Goal: Information Seeking & Learning: Learn about a topic

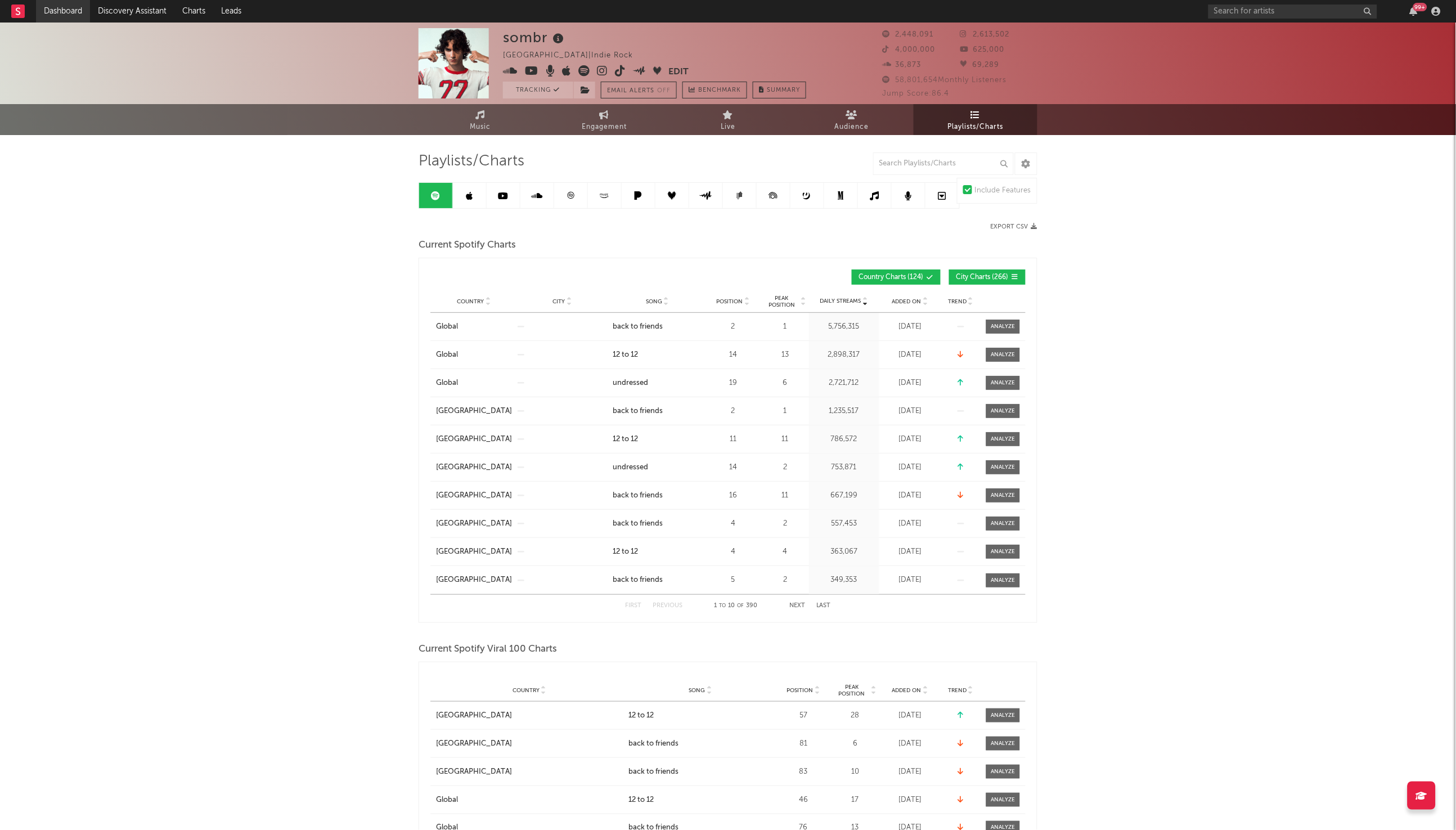
click at [62, 13] on link "Dashboard" at bounding box center [63, 11] width 54 height 23
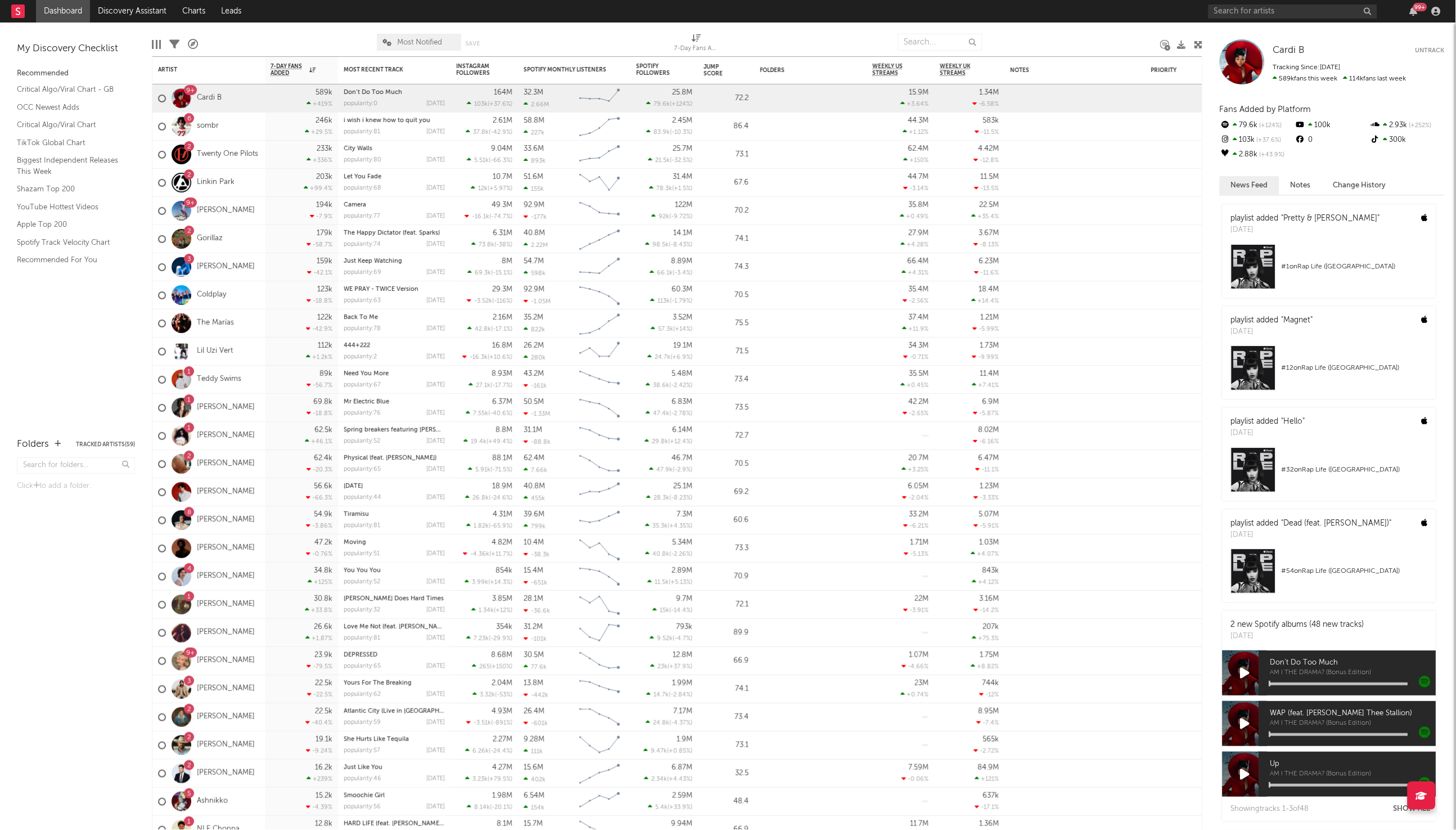
click at [95, 384] on div "My Discovery Checklist Recommended Critical Algo/Viral Chart - GB OCC Newest Ad…" at bounding box center [76, 224] width 152 height 404
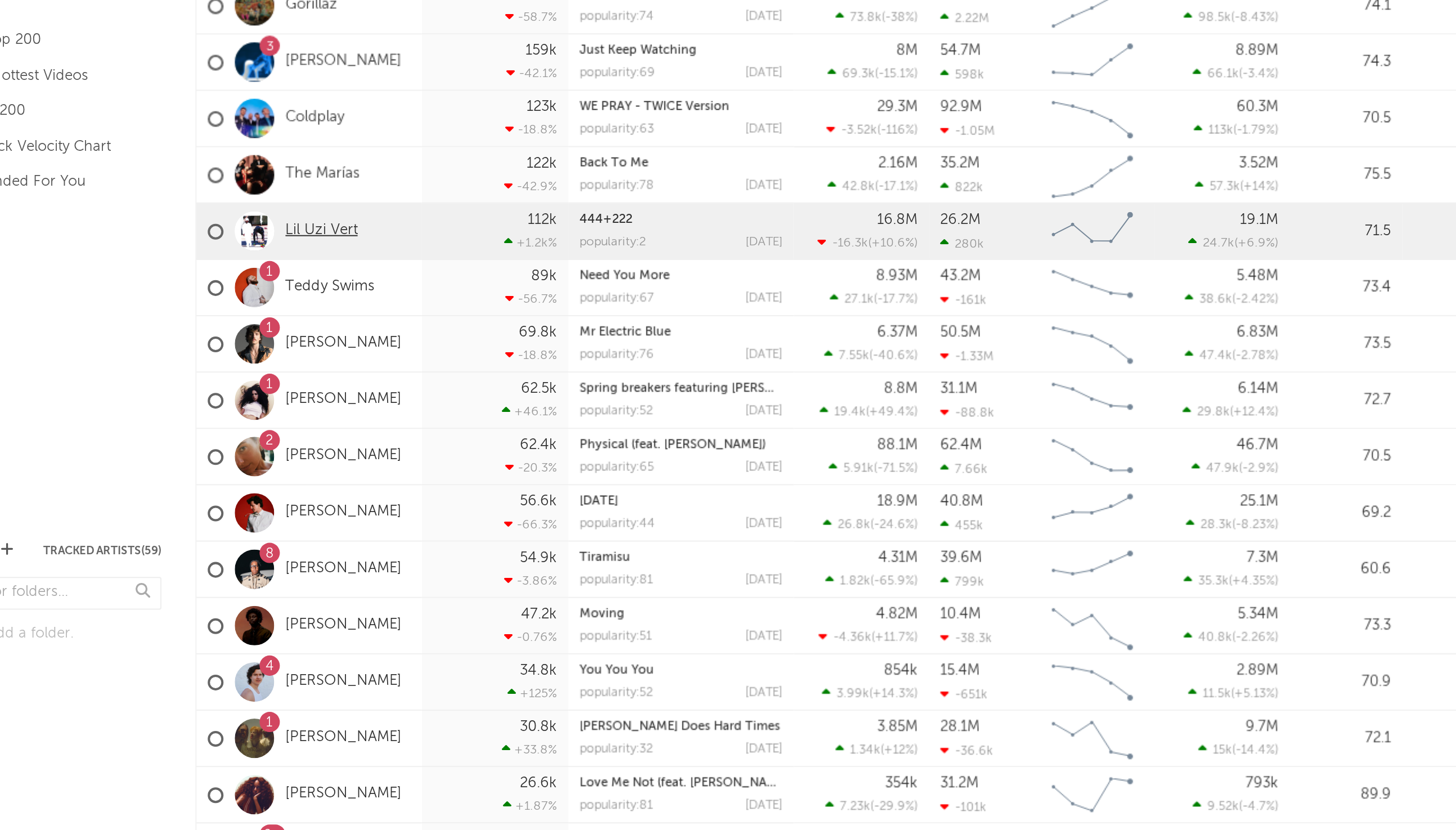
click at [211, 283] on link "Lil Uzi Vert" at bounding box center [215, 284] width 36 height 9
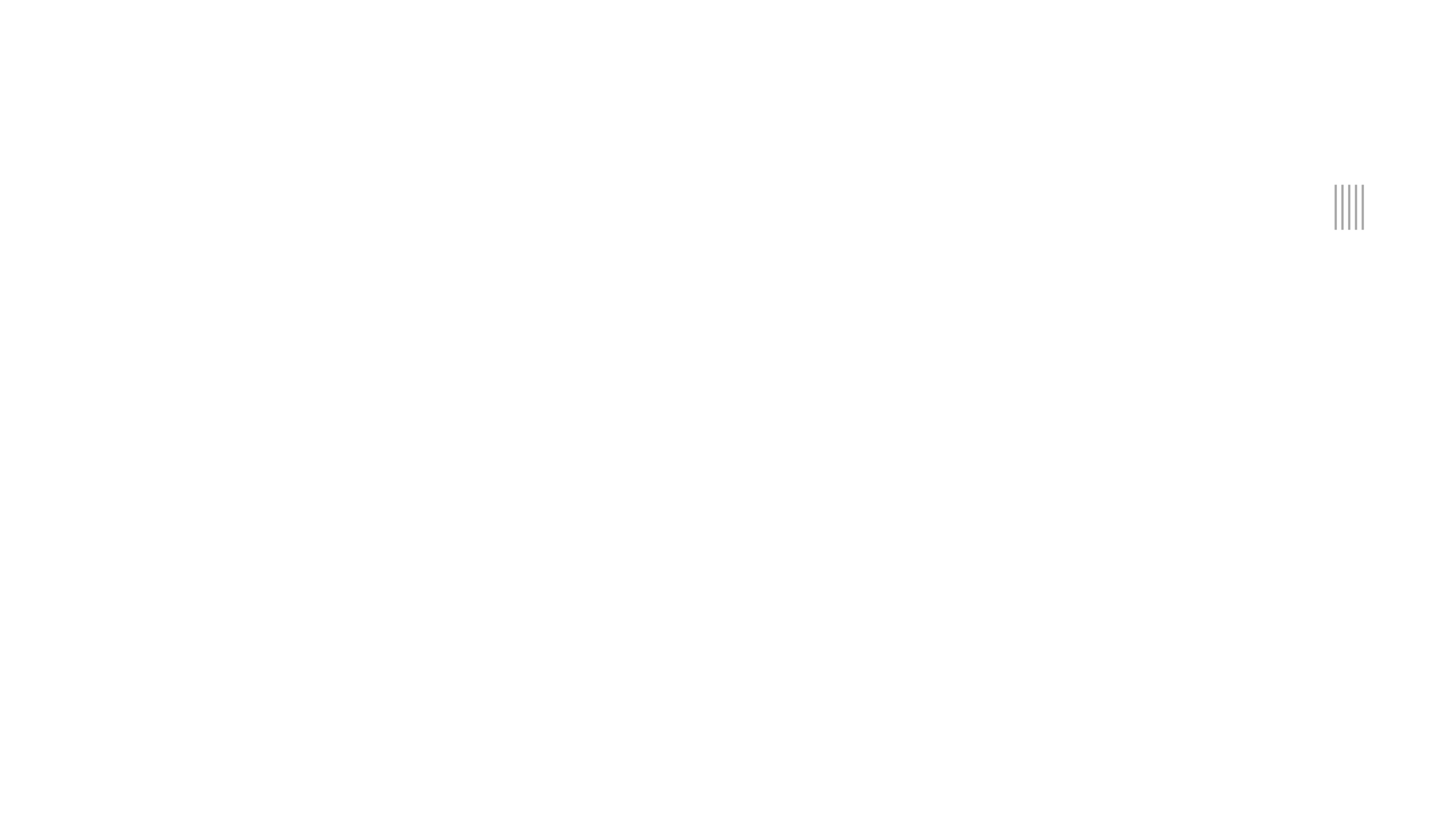
select select "6m"
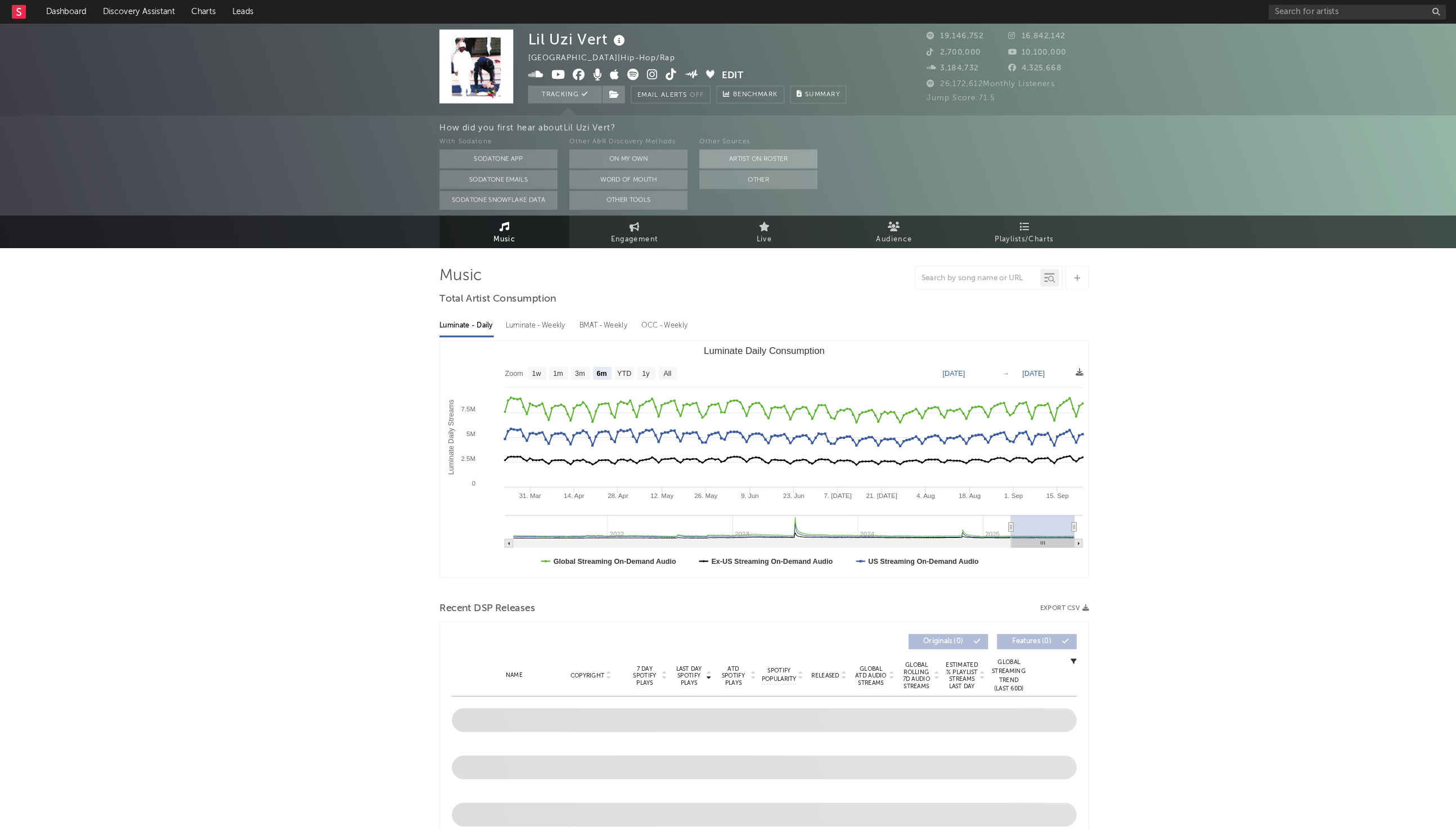
click at [734, 148] on button "Artist on Roster" at bounding box center [722, 151] width 113 height 18
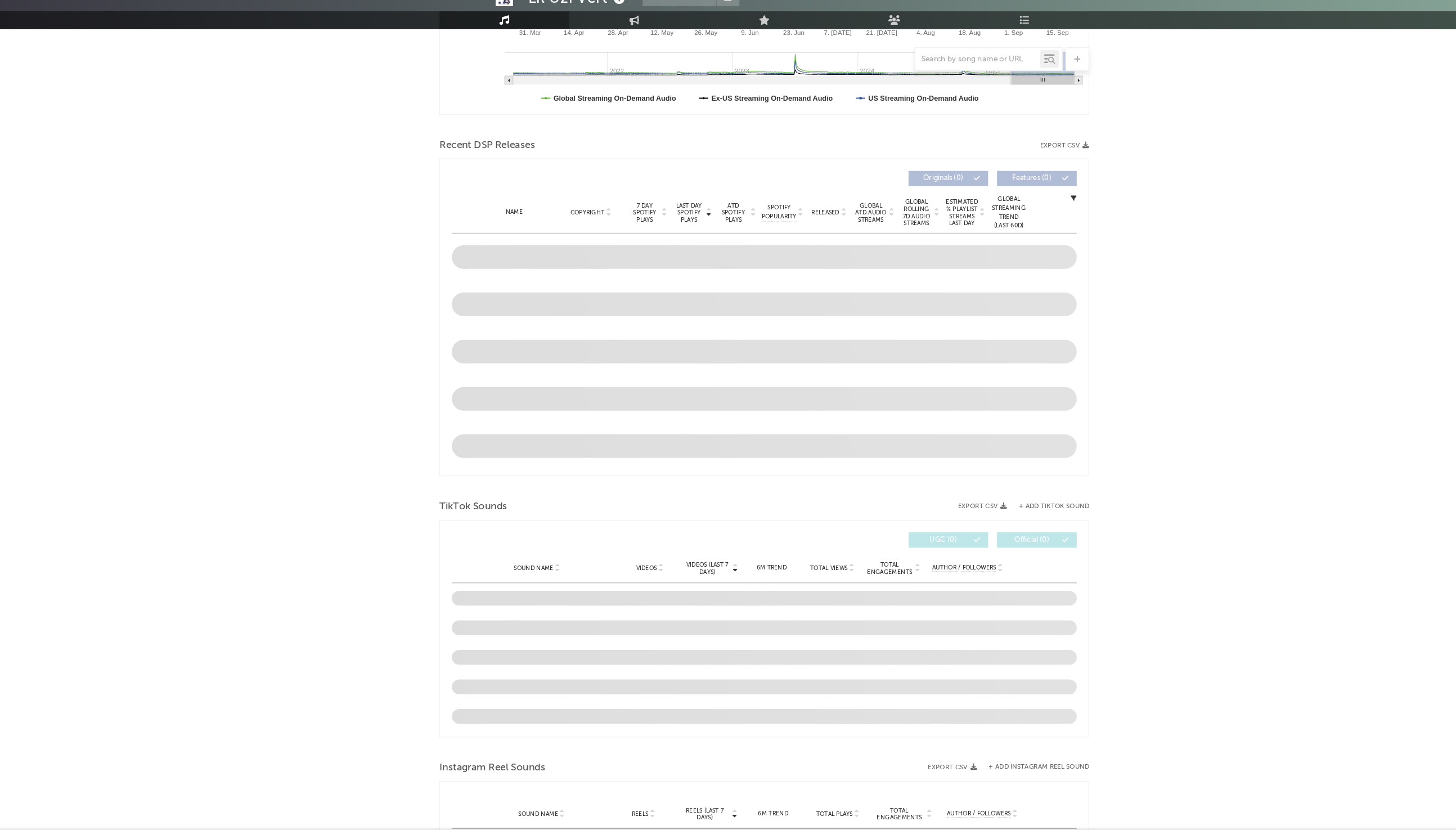
scroll to position [431, 0]
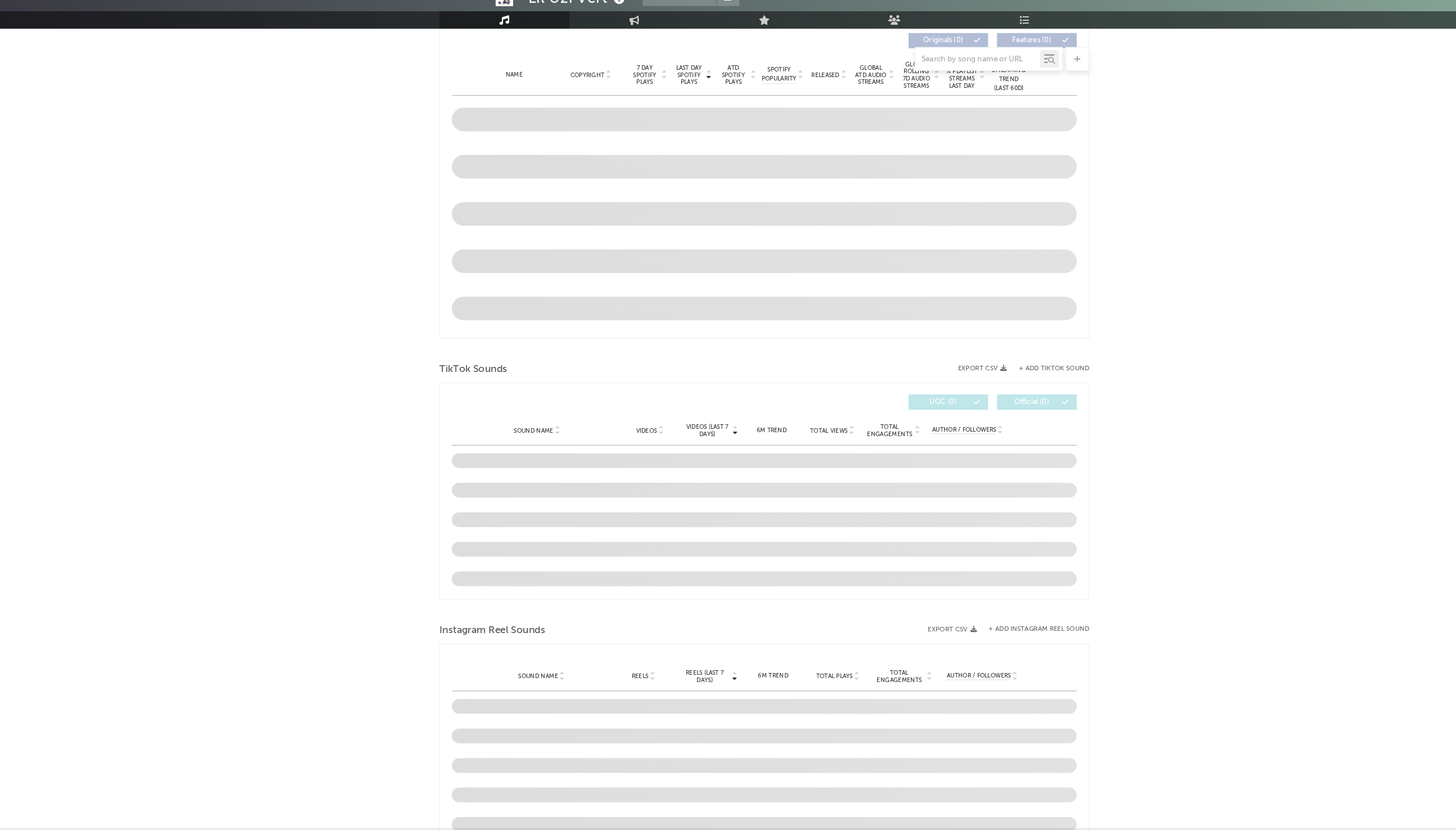
click at [1061, 515] on div "Lil Uzi Vert Tracking [GEOGRAPHIC_DATA] | Hip-Hop/Rap Edit Tracking Email Alert…" at bounding box center [728, 407] width 1456 height 1632
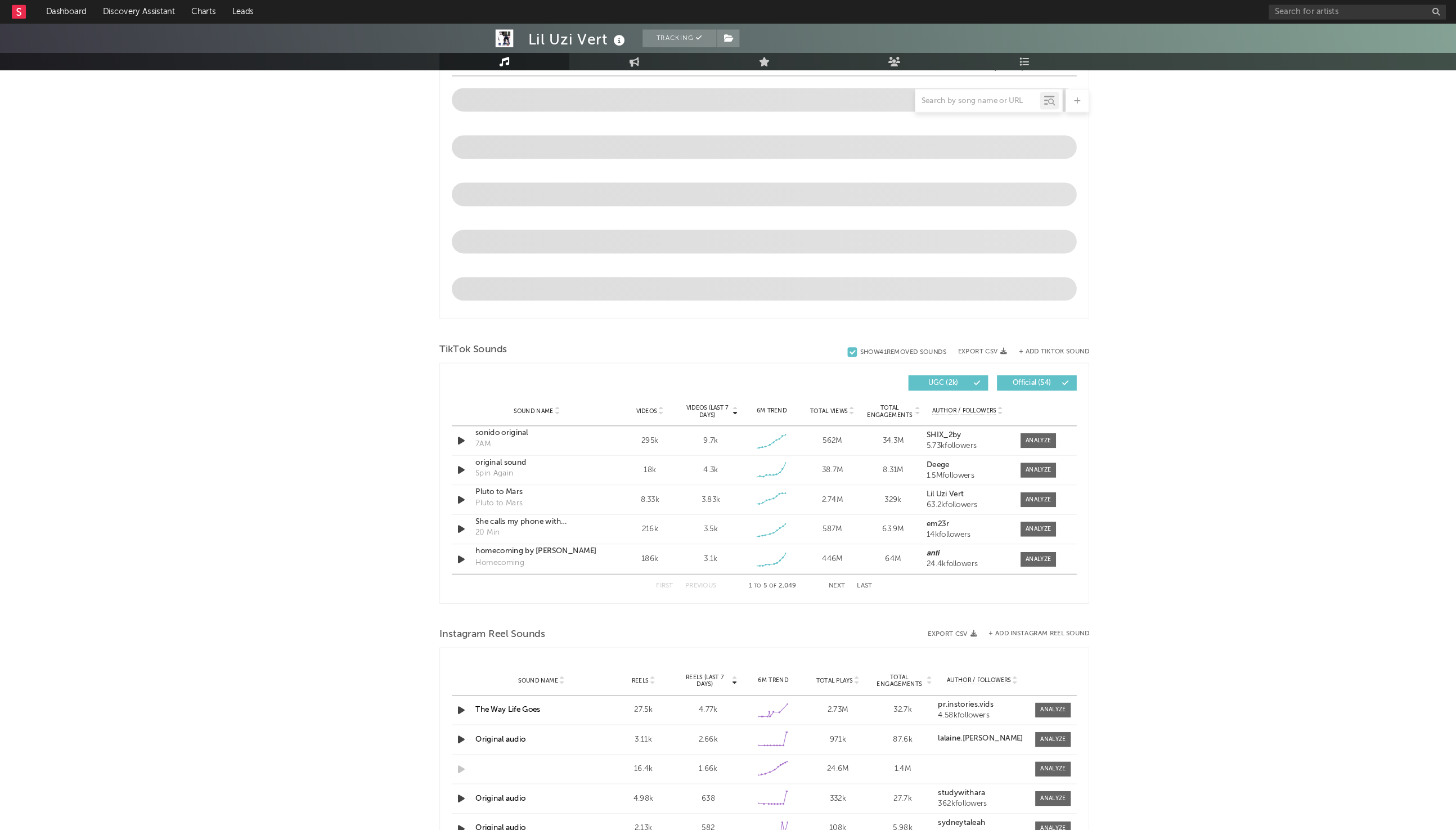
scroll to position [441, 0]
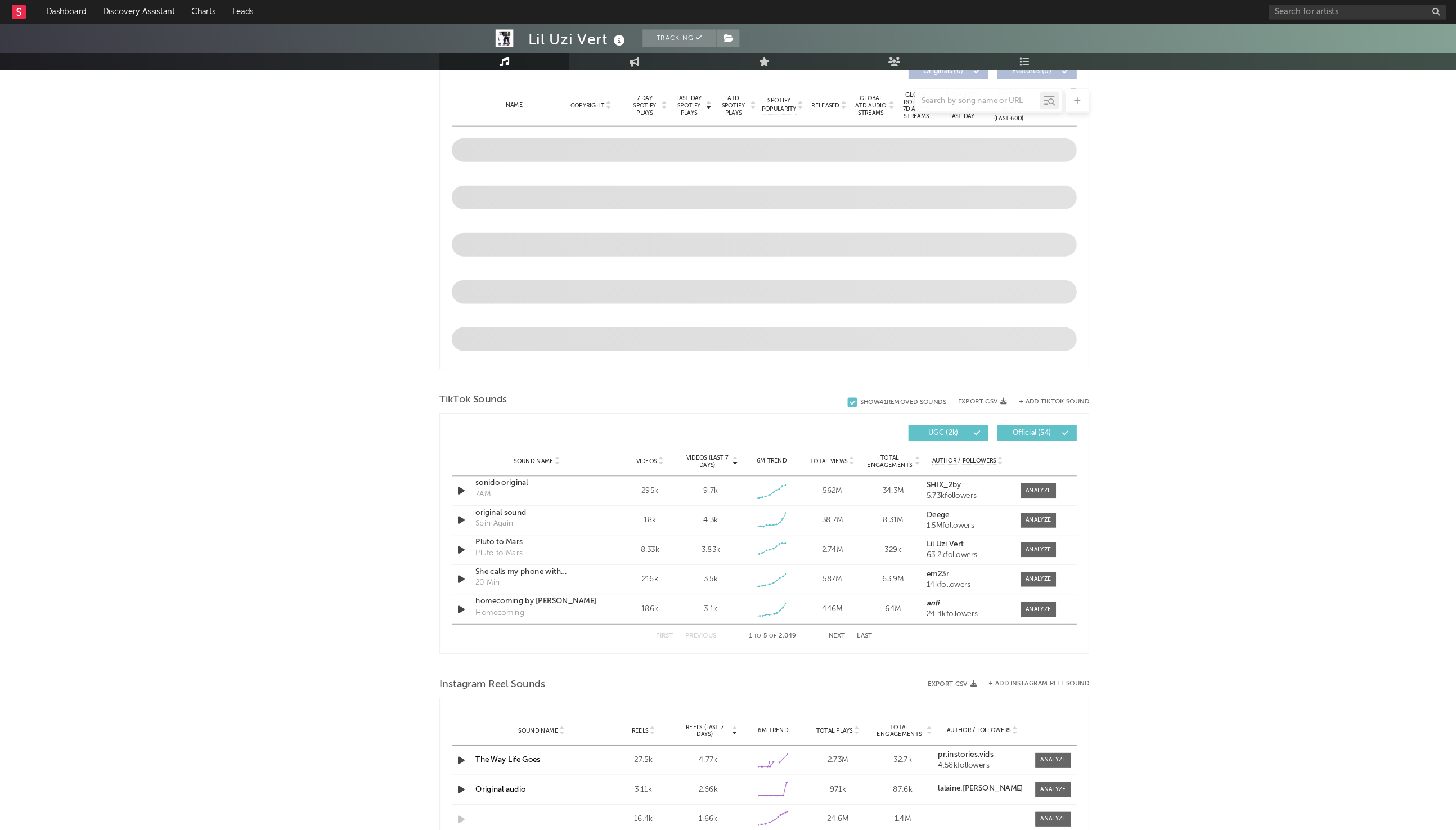
click at [1138, 497] on div "Lil Uzi Vert Tracking [GEOGRAPHIC_DATA] | Hip-Hop/Rap Edit Tracking Email Alert…" at bounding box center [728, 420] width 1456 height 1677
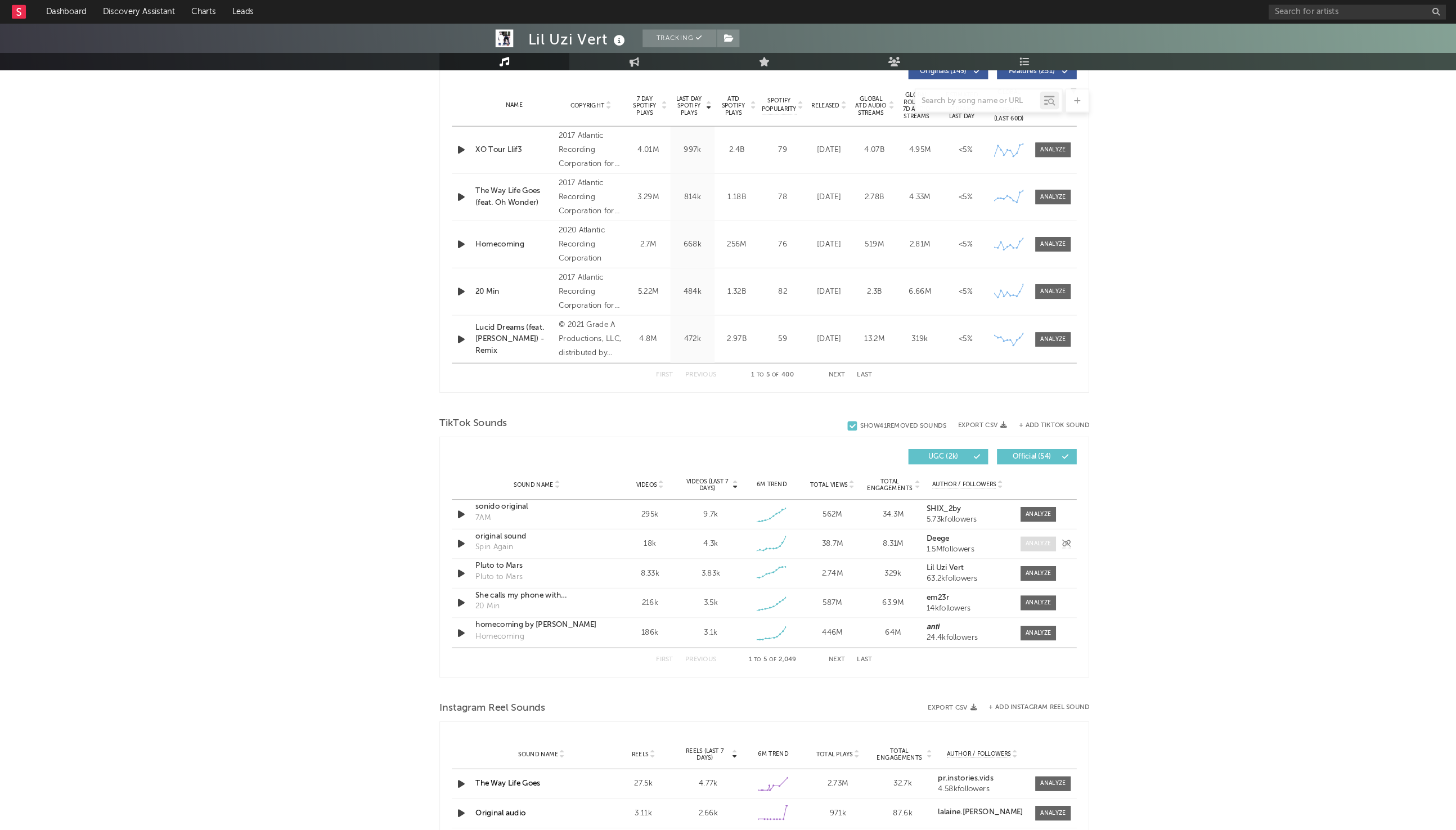
click at [993, 517] on div at bounding box center [989, 517] width 24 height 8
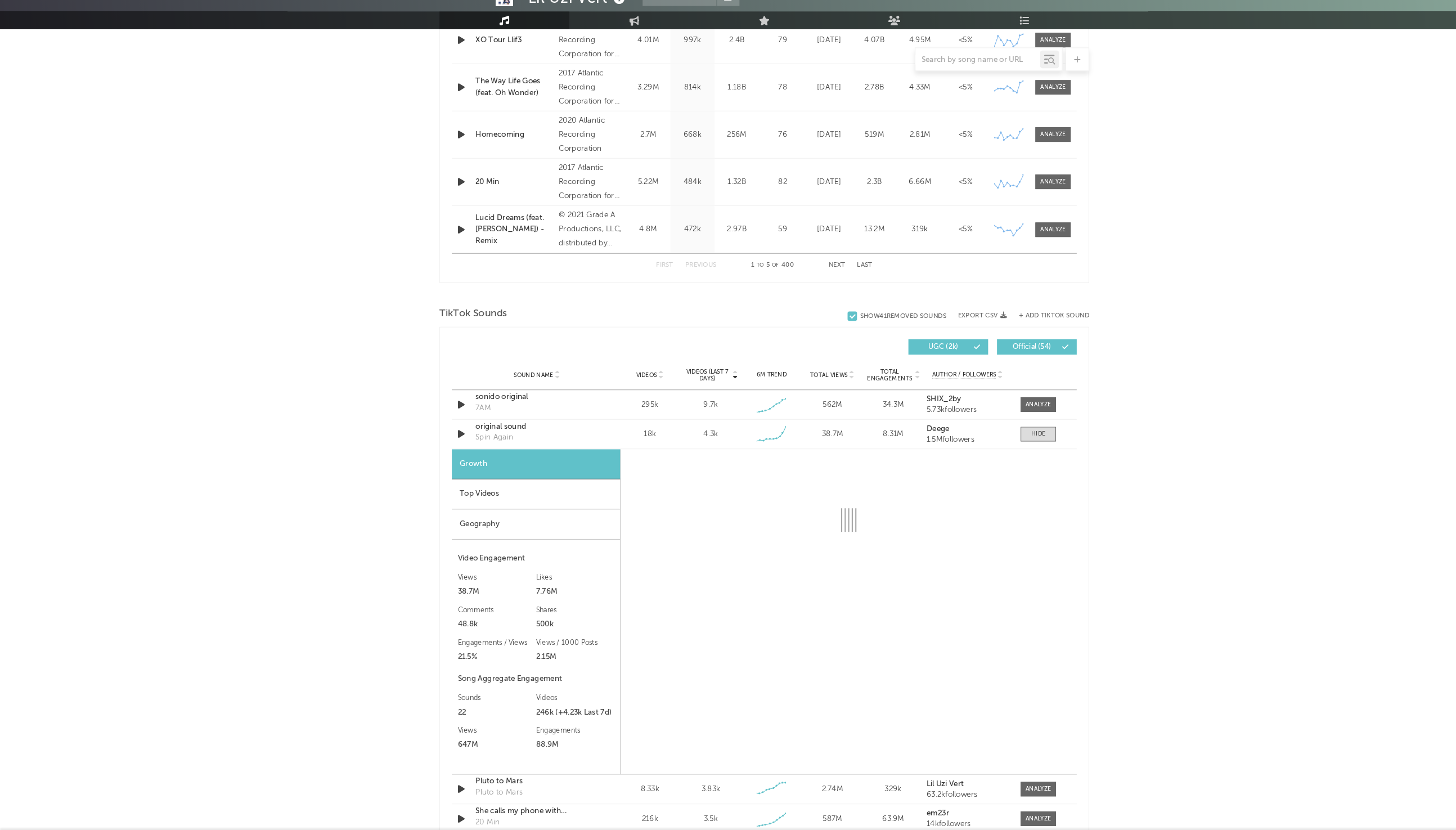
scroll to position [507, 0]
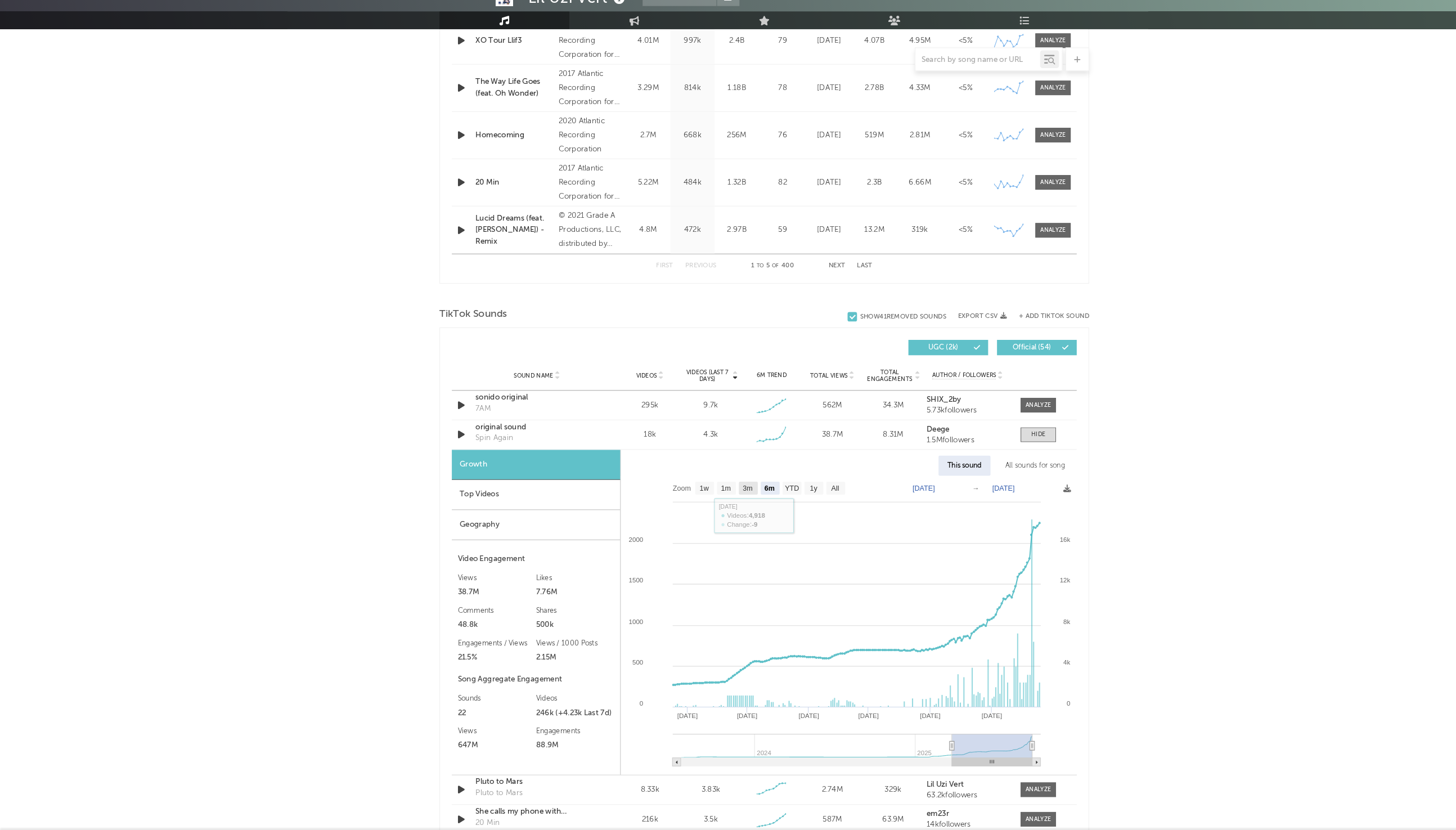
click at [713, 507] on text "3m" at bounding box center [712, 504] width 9 height 8
select select "3m"
type input "[DATE]"
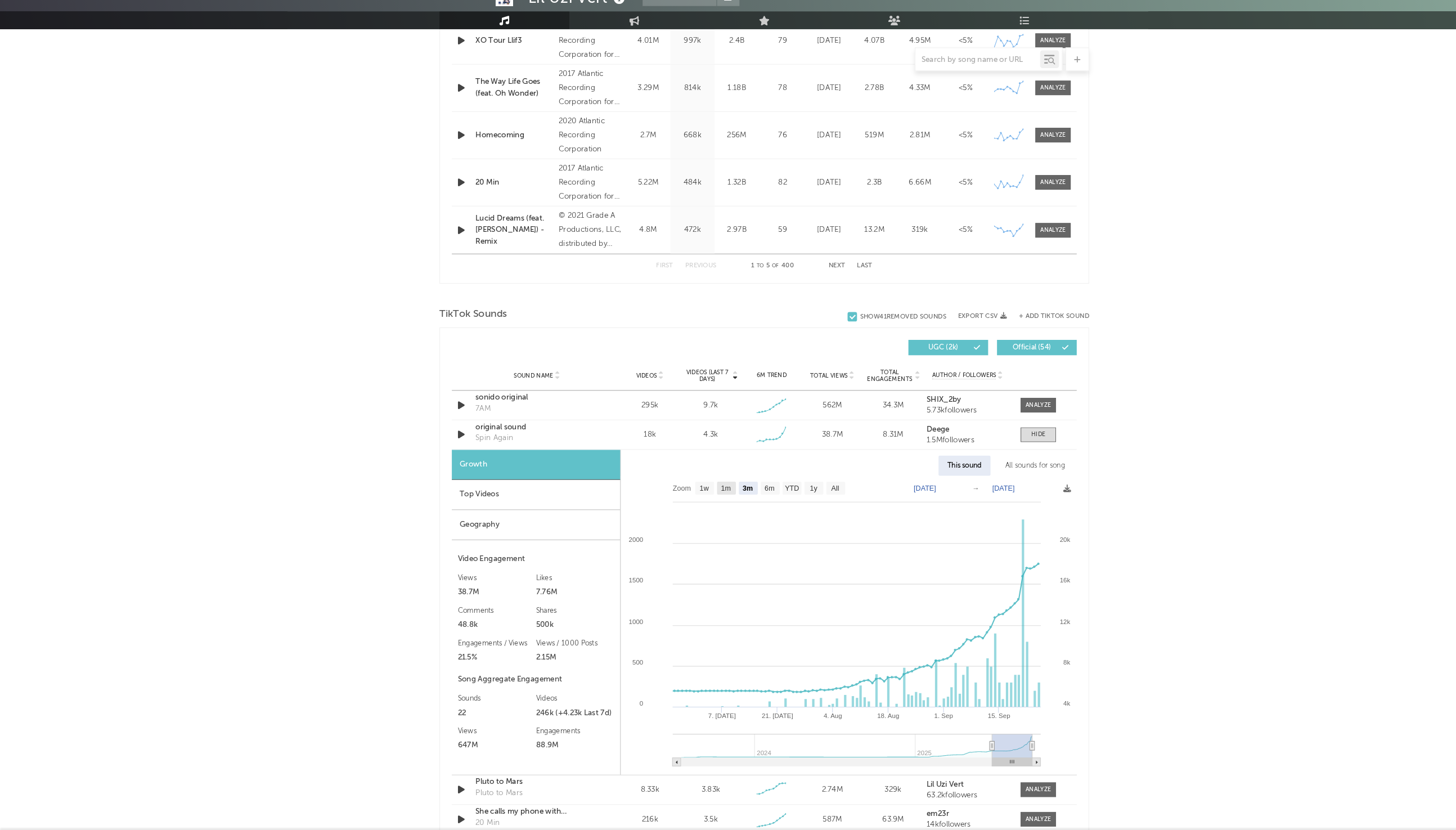
click at [690, 501] on text "1m" at bounding box center [691, 504] width 9 height 8
select select "1m"
type input "[DATE]"
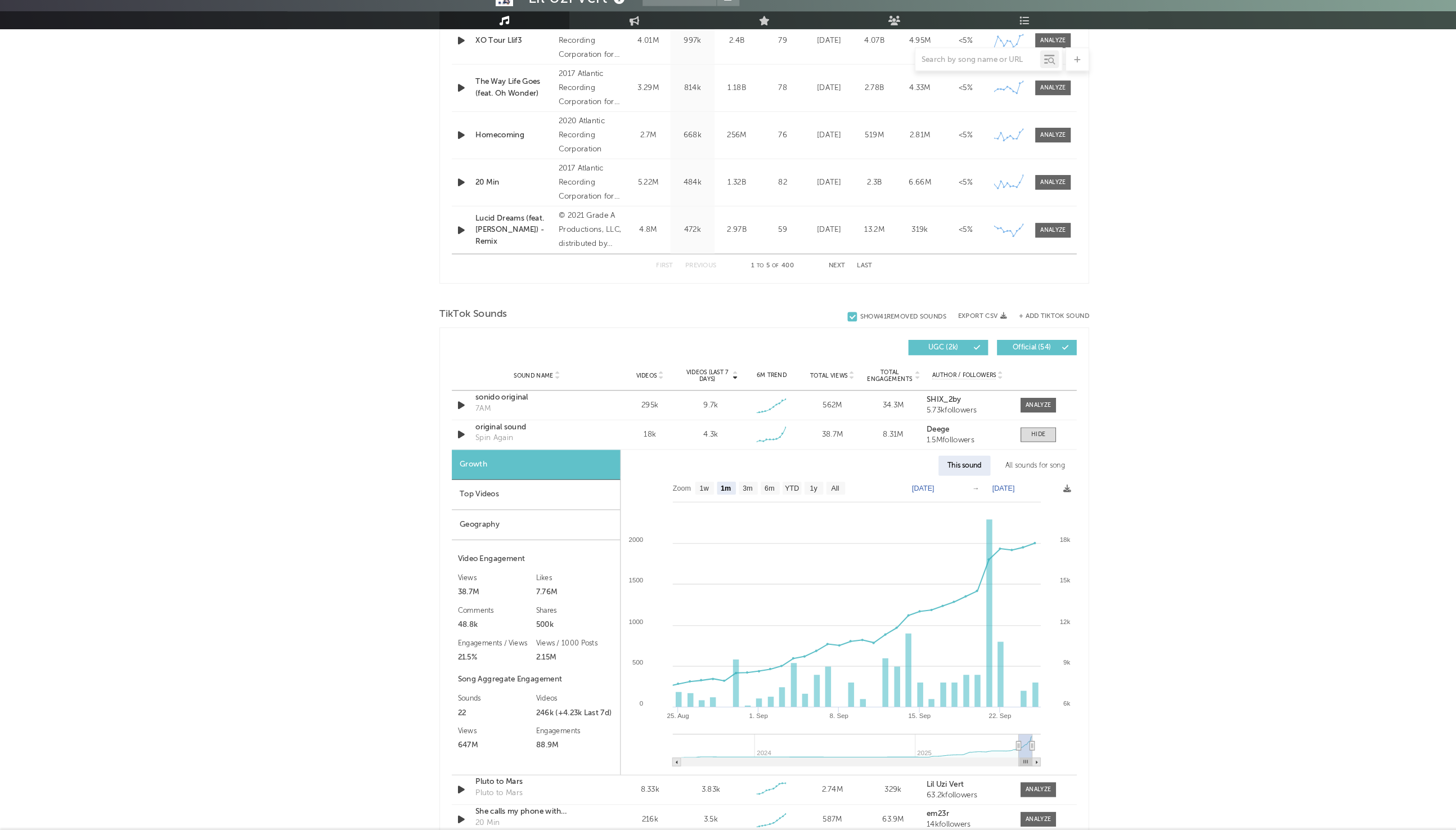
click at [501, 508] on div "Top Videos" at bounding box center [511, 511] width 160 height 28
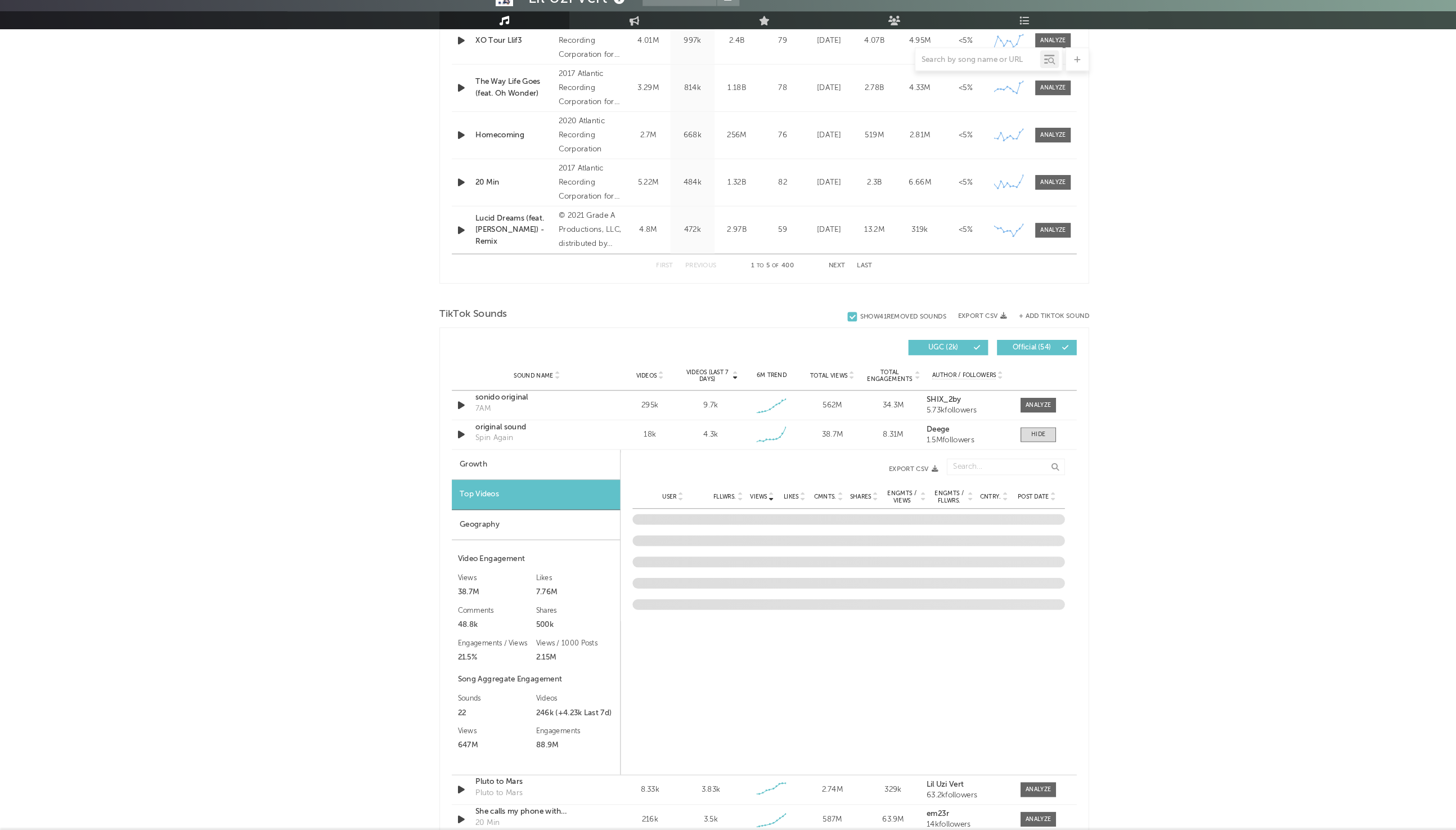
click at [498, 536] on div "Geography" at bounding box center [511, 539] width 160 height 28
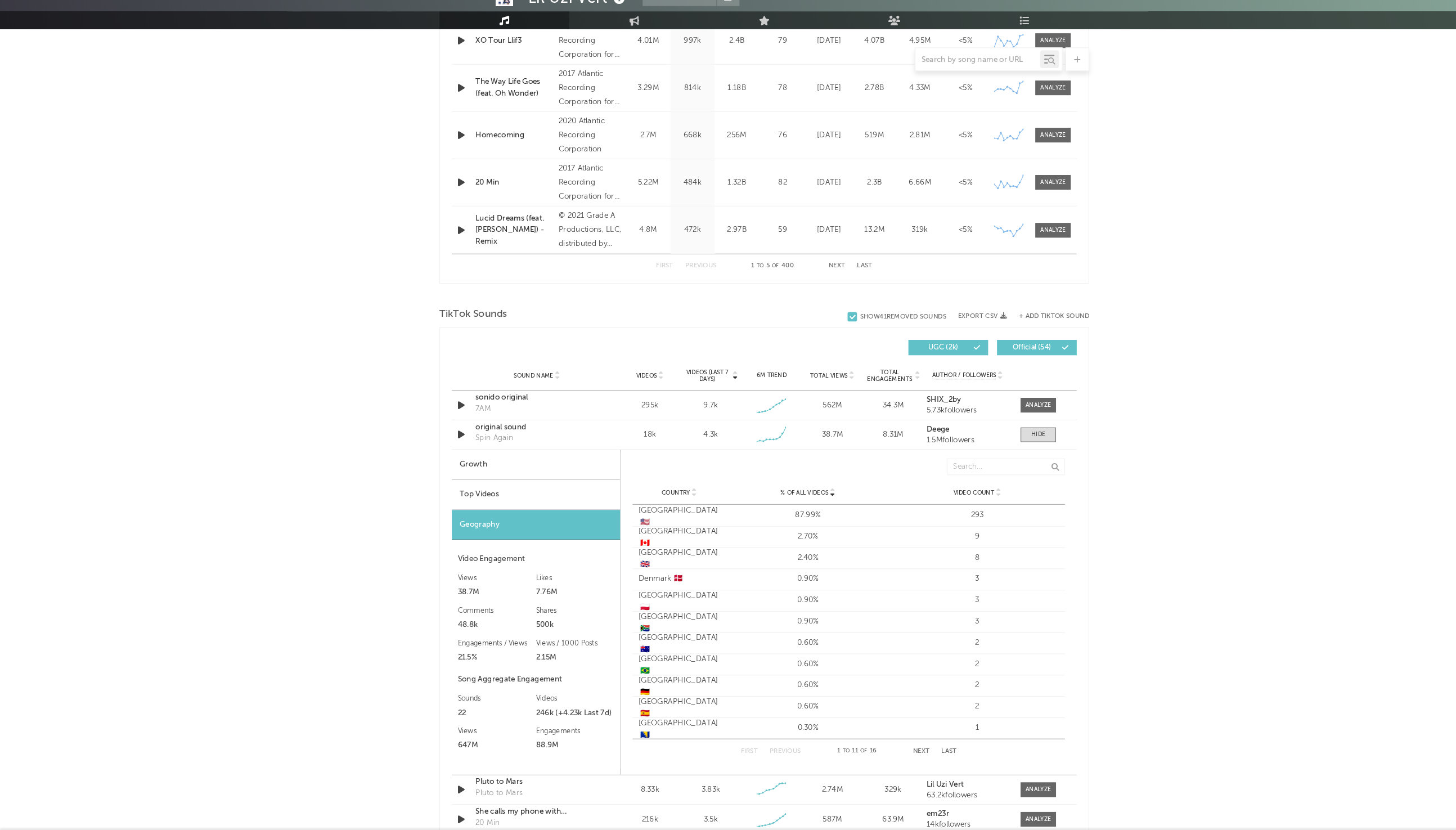
click at [503, 510] on div "Top Videos" at bounding box center [511, 511] width 160 height 28
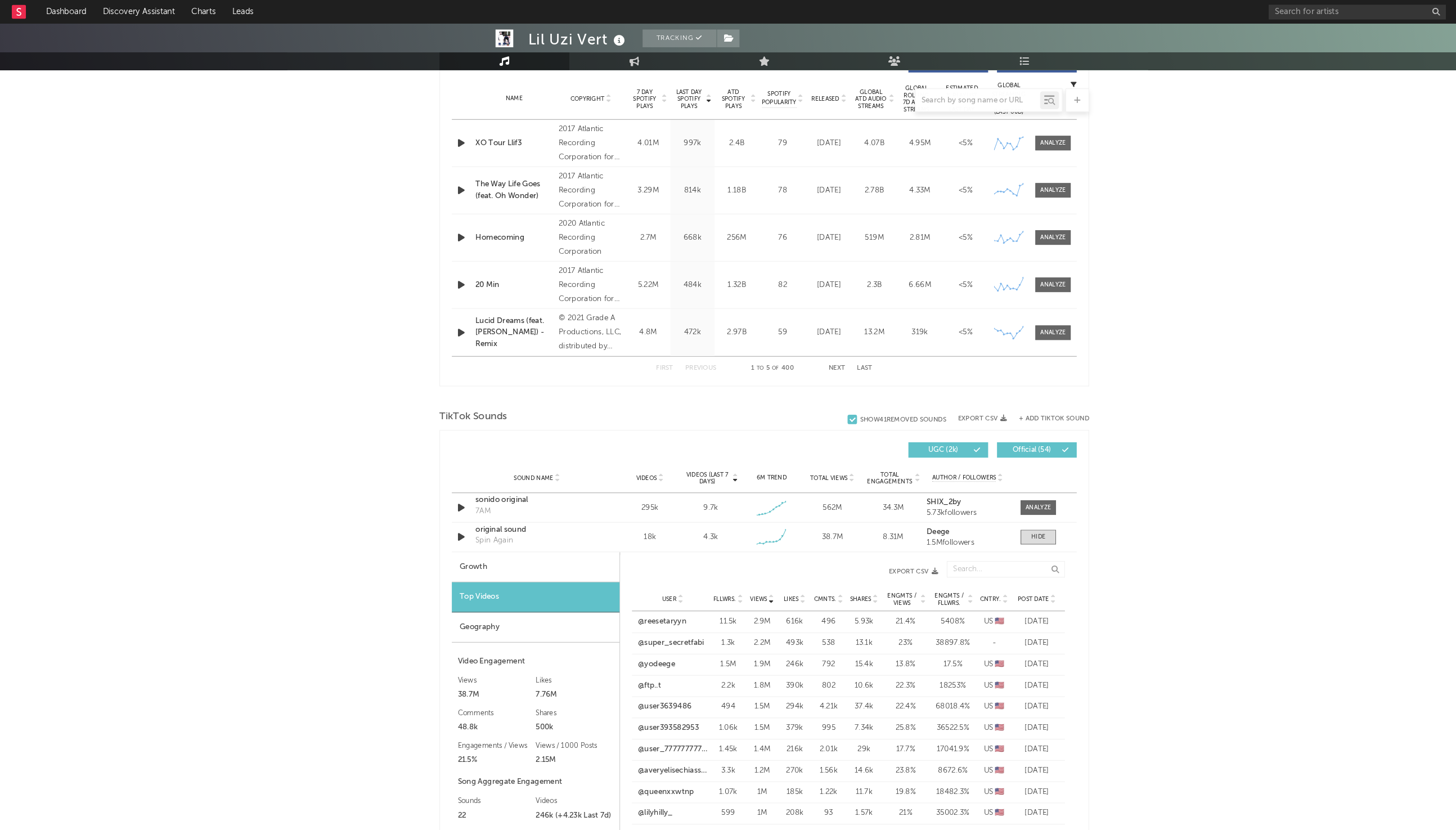
scroll to position [428, 0]
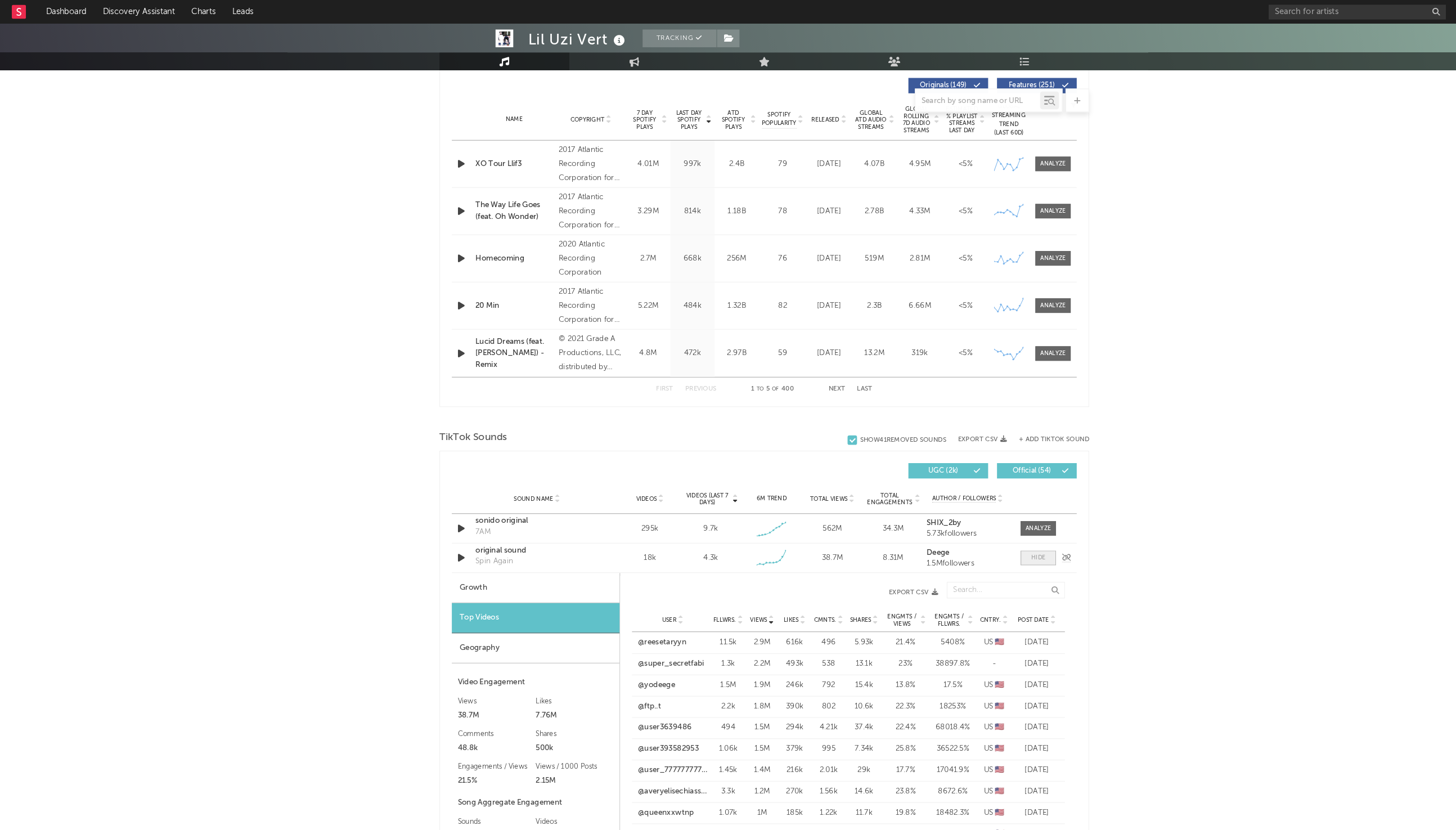
click at [988, 537] on span at bounding box center [989, 531] width 33 height 14
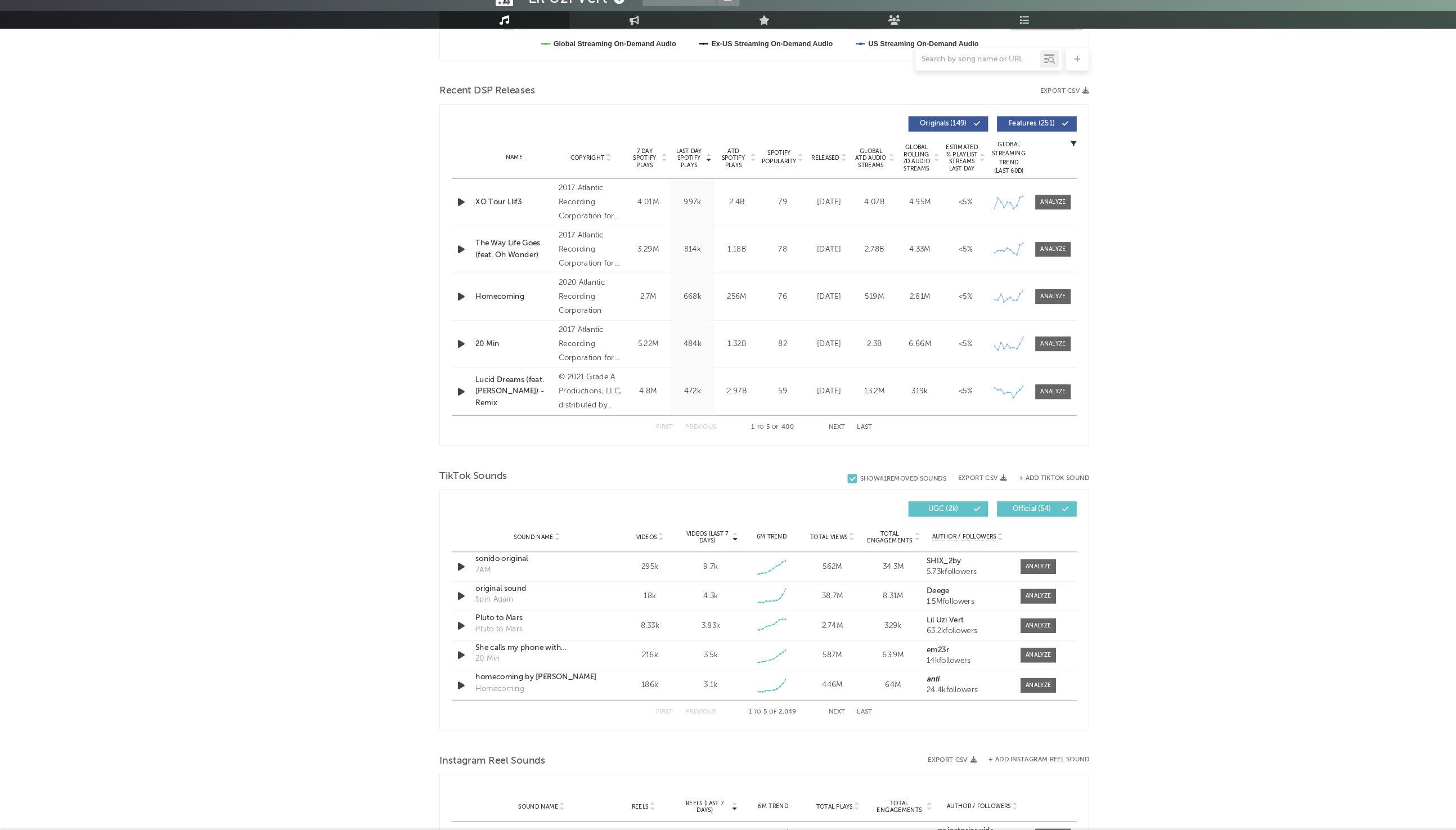
scroll to position [356, 0]
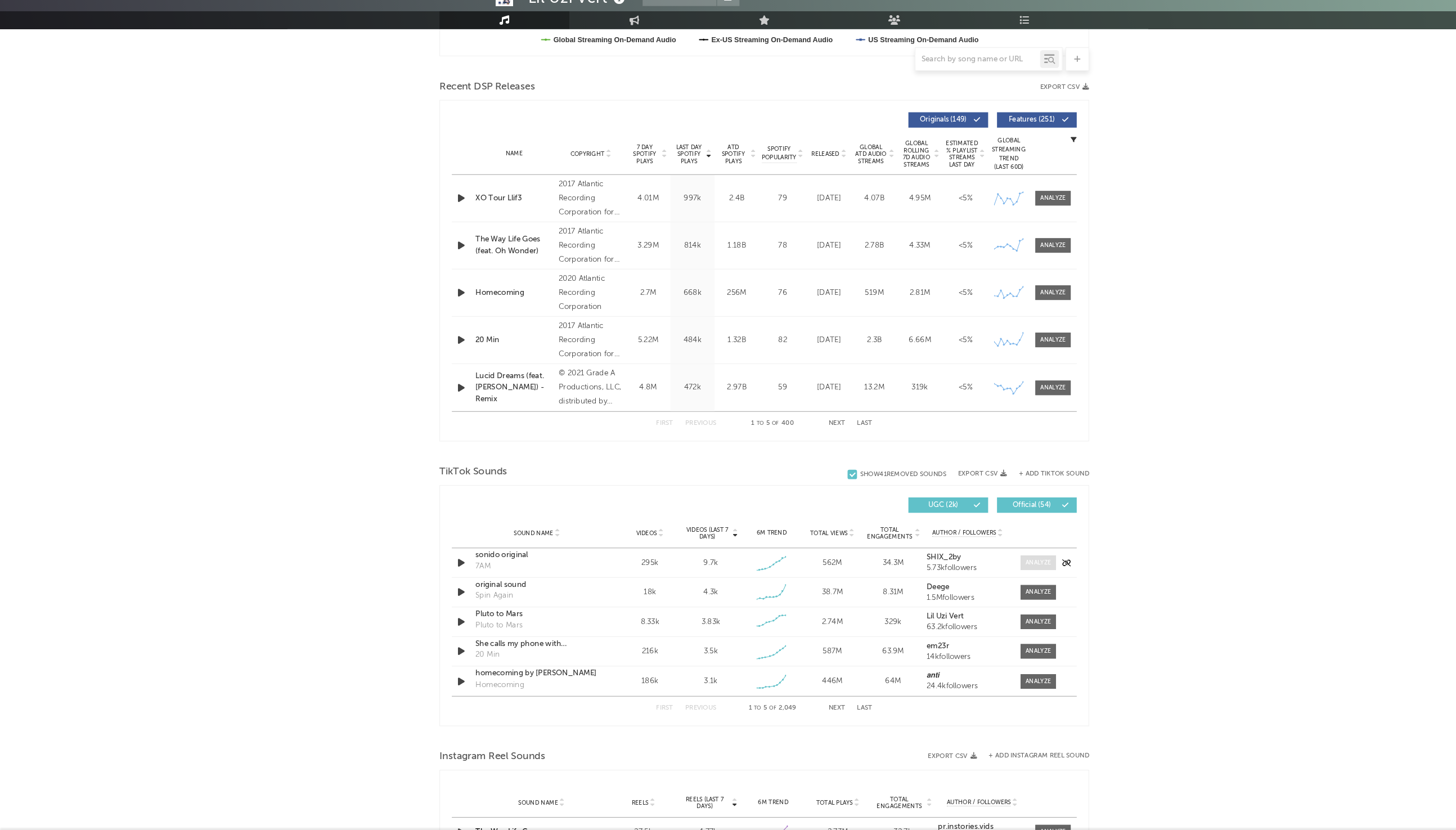
click at [981, 577] on div at bounding box center [989, 575] width 24 height 8
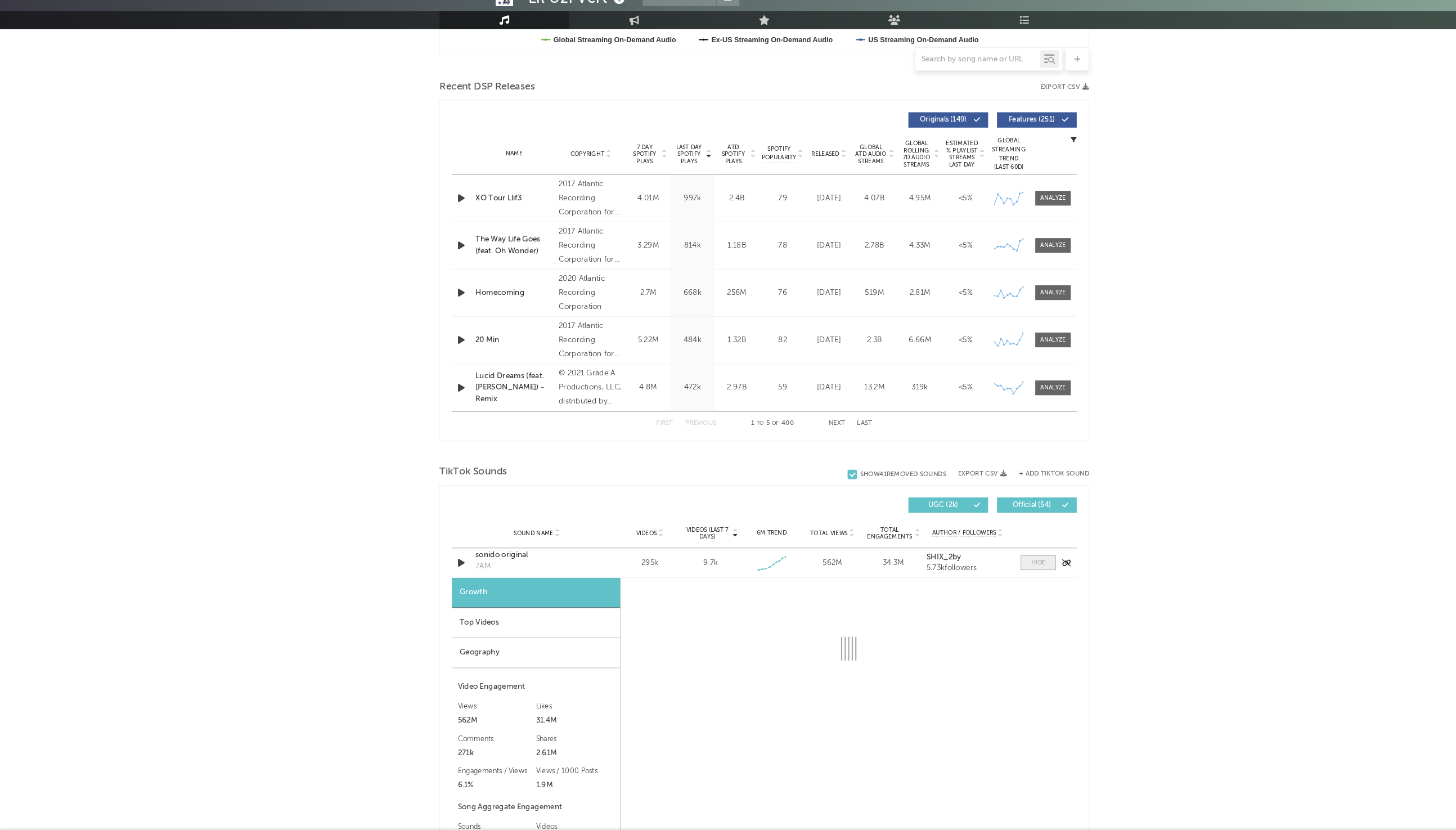
select select "6m"
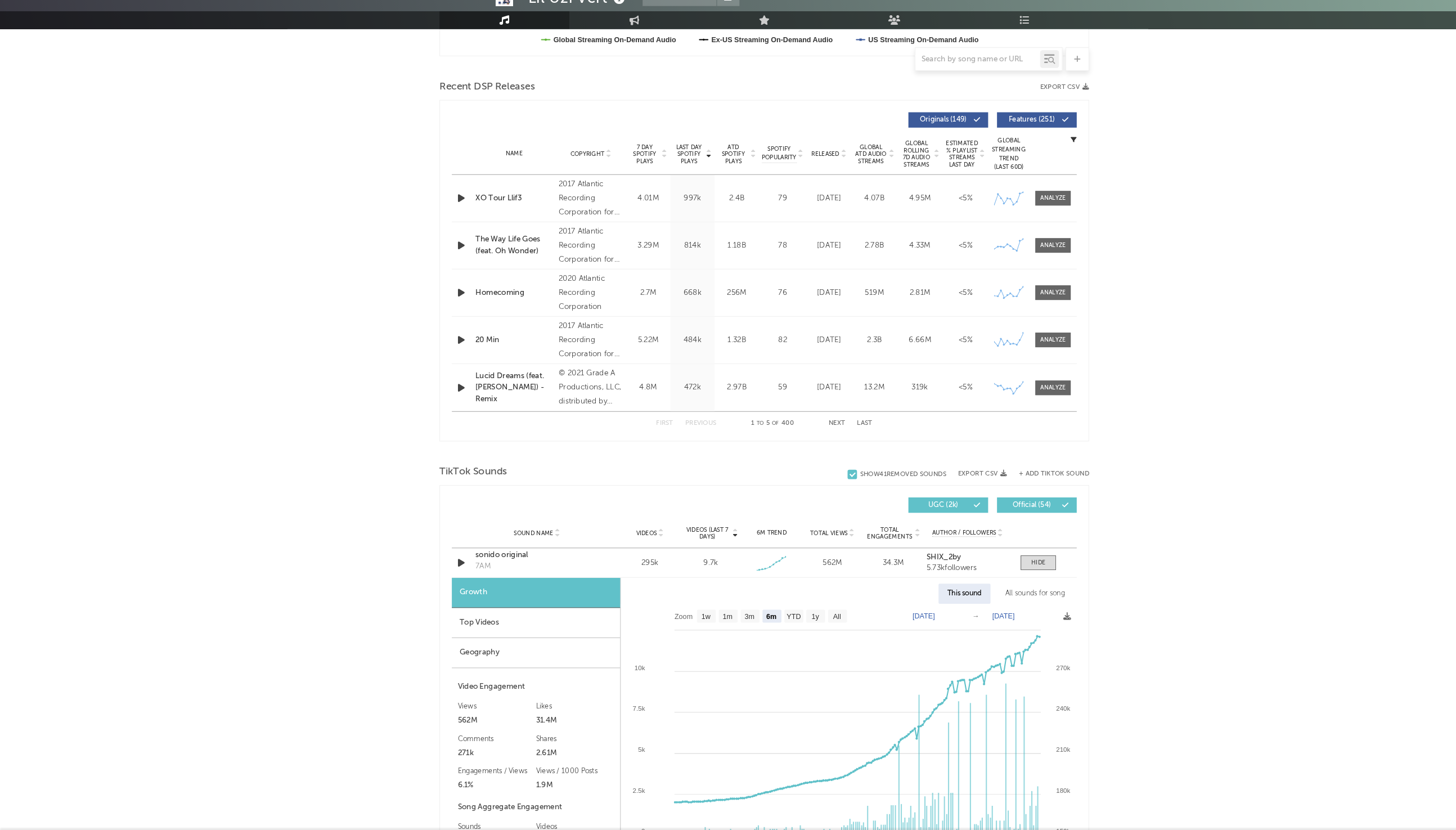
click at [145, 236] on div "Lil Uzi Vert Tracking [GEOGRAPHIC_DATA] | Hip-Hop/Rap Edit Tracking Email Alert…" at bounding box center [728, 671] width 1456 height 2009
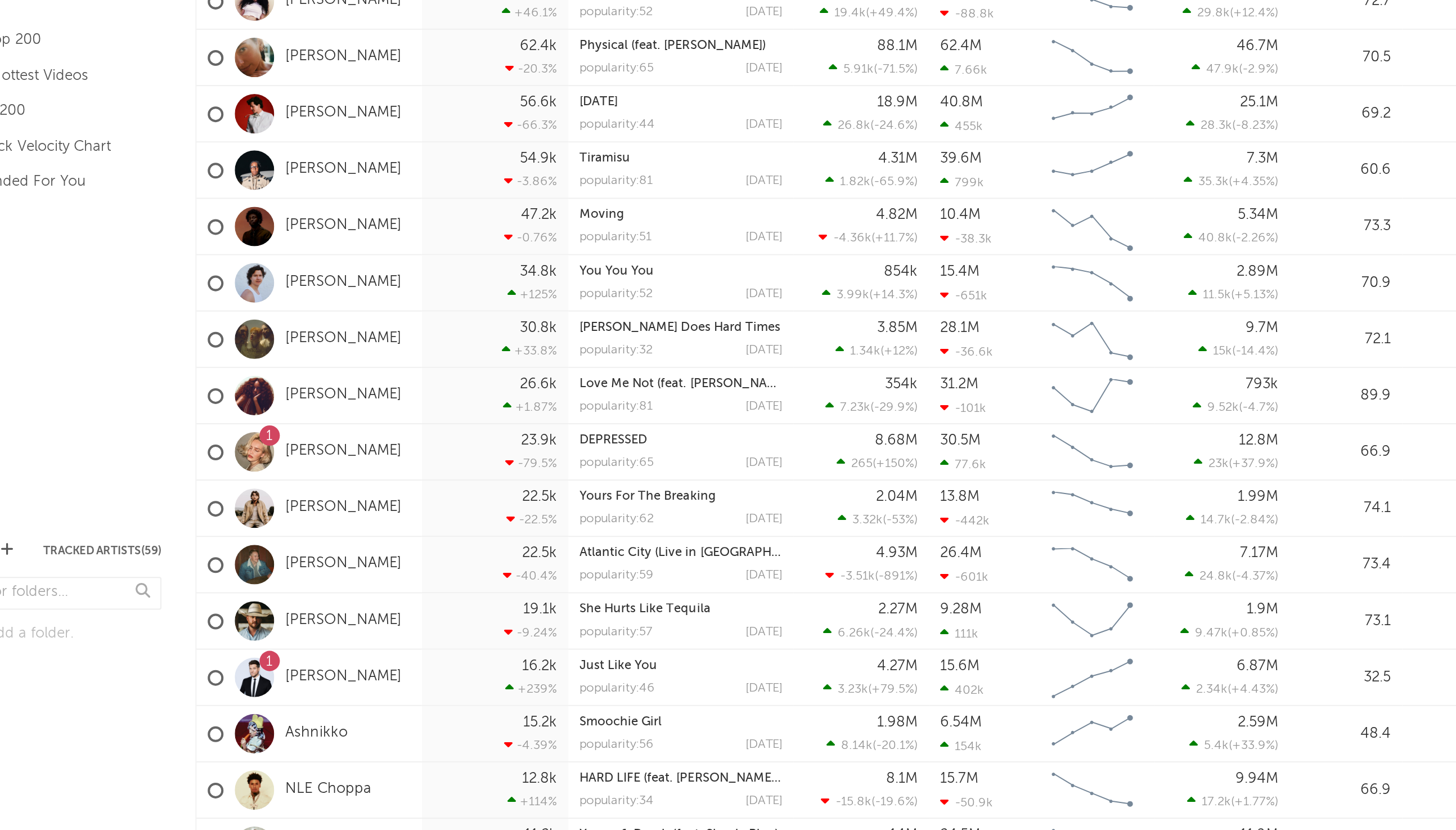
click at [272, 506] on div "16.2k +239 %" at bounding box center [302, 507] width 62 height 28
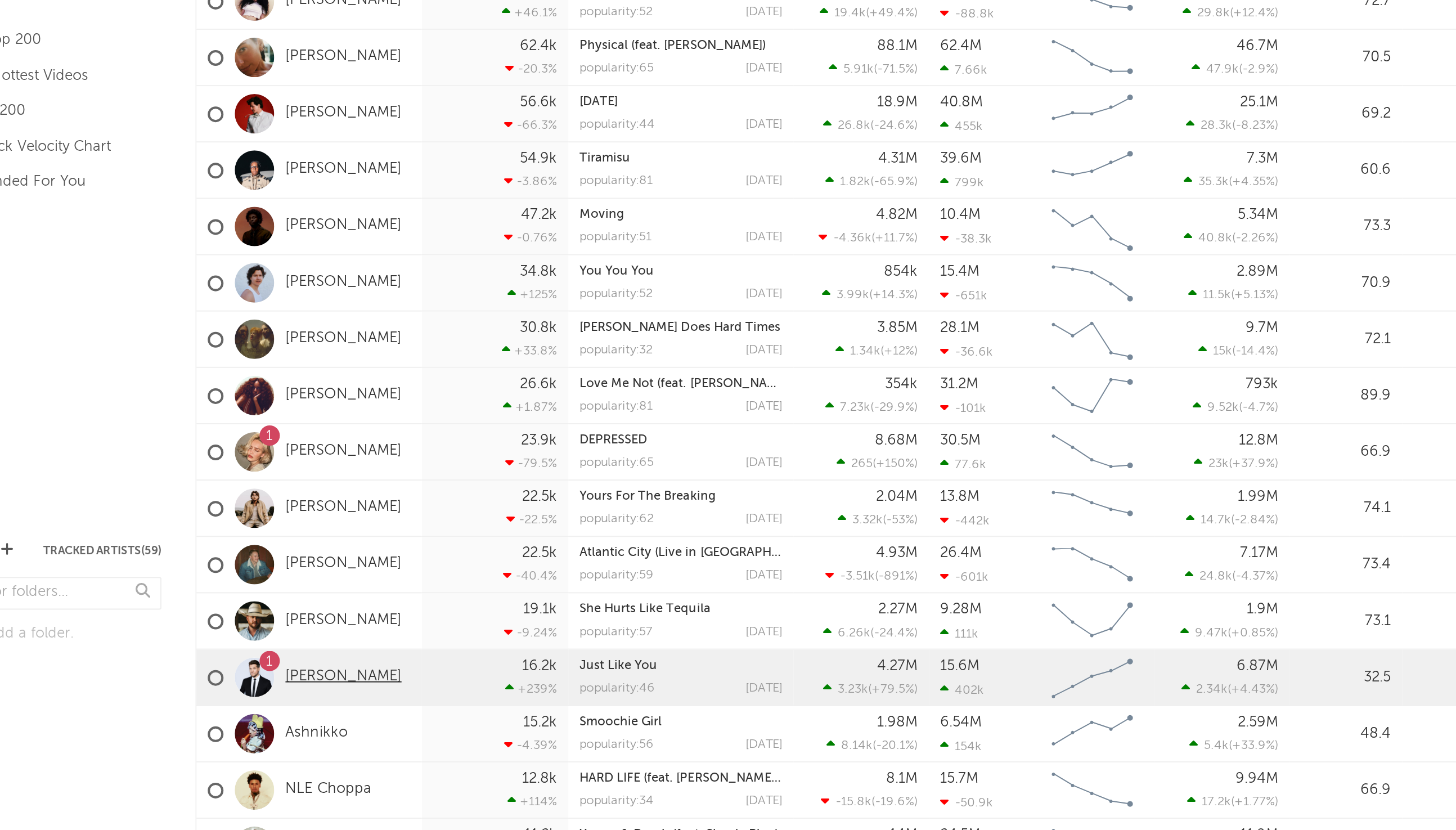
click at [232, 508] on link "[PERSON_NAME]" at bounding box center [226, 507] width 58 height 9
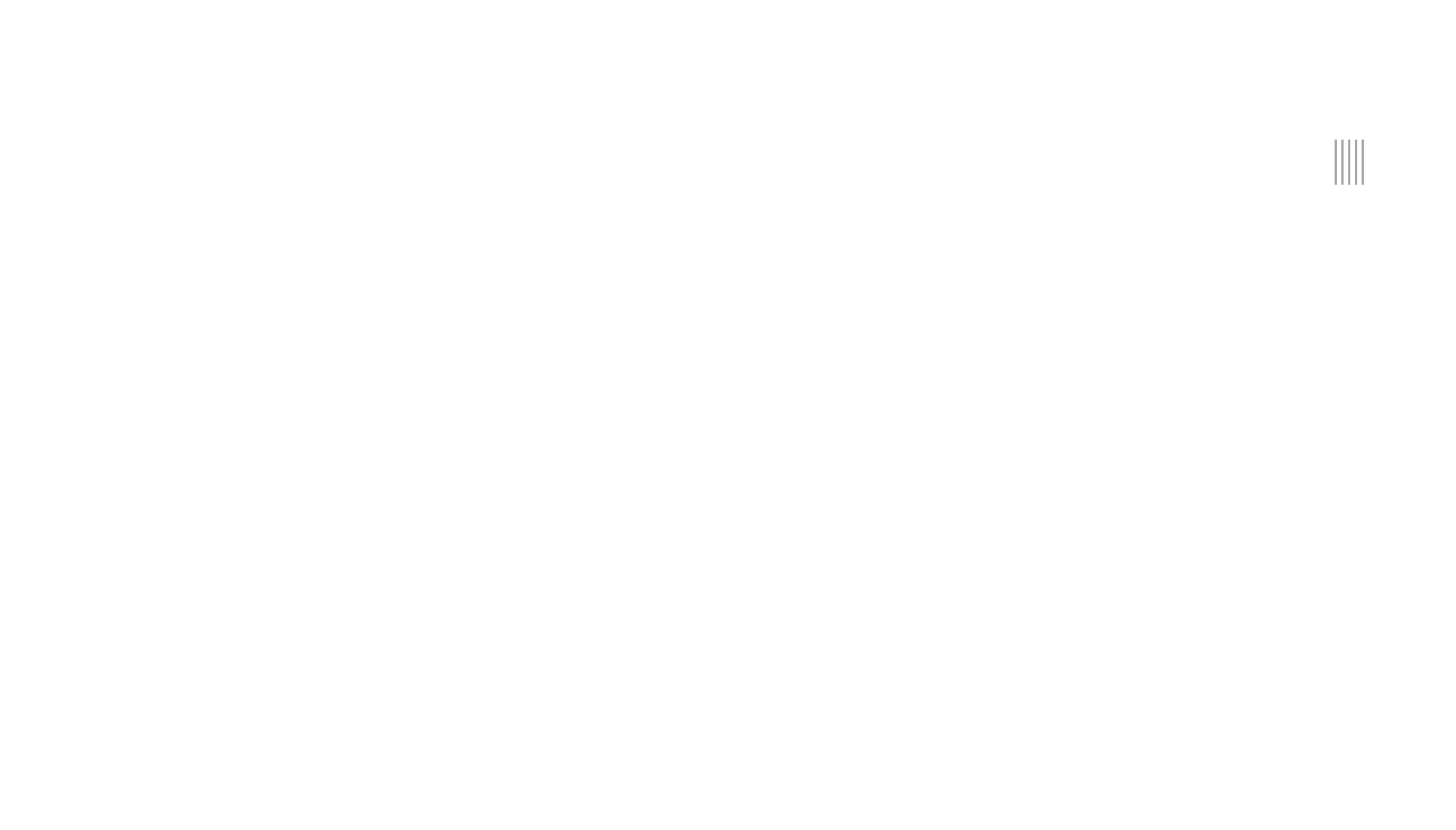
select select "6m"
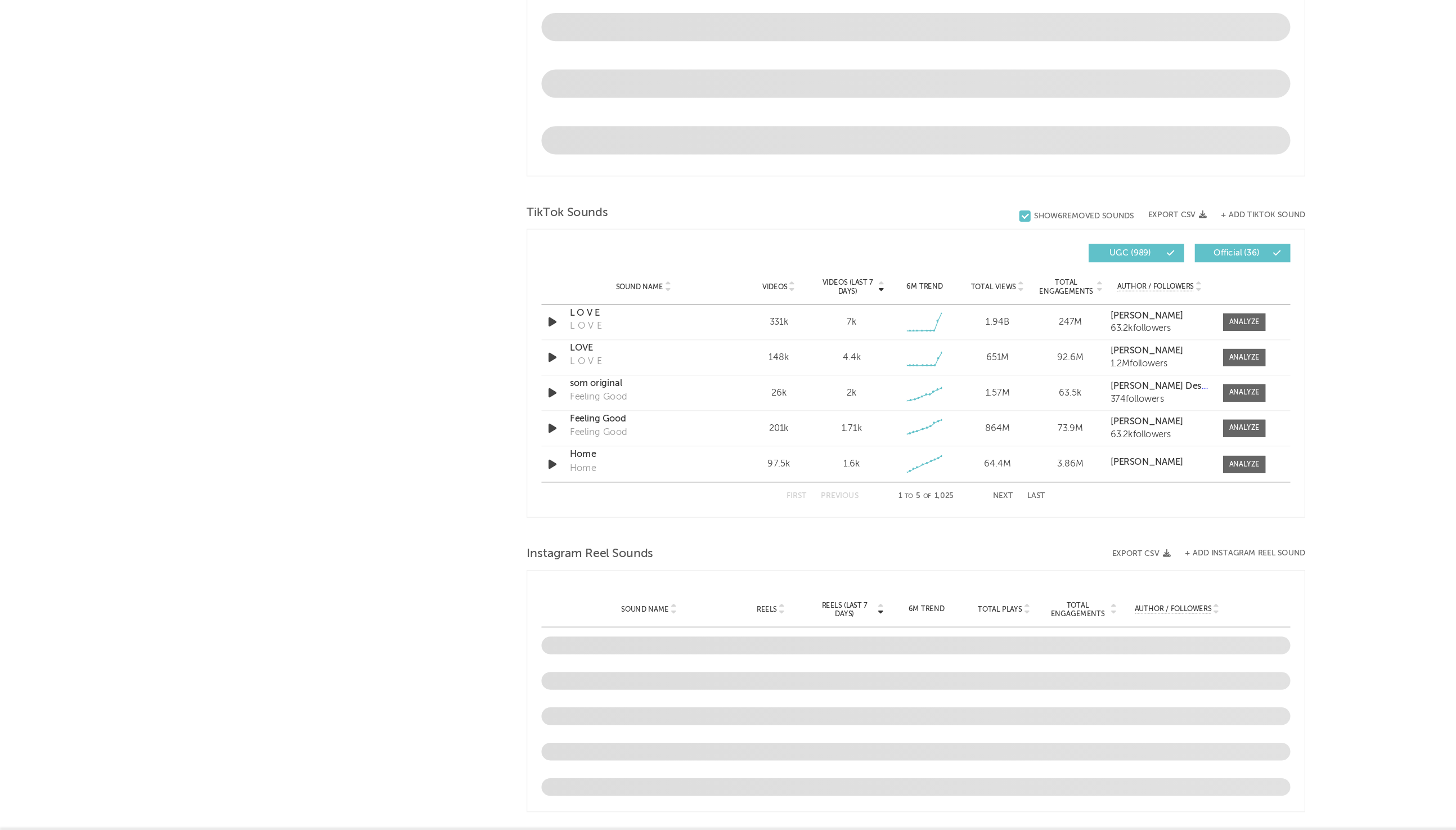
scroll to position [481, 0]
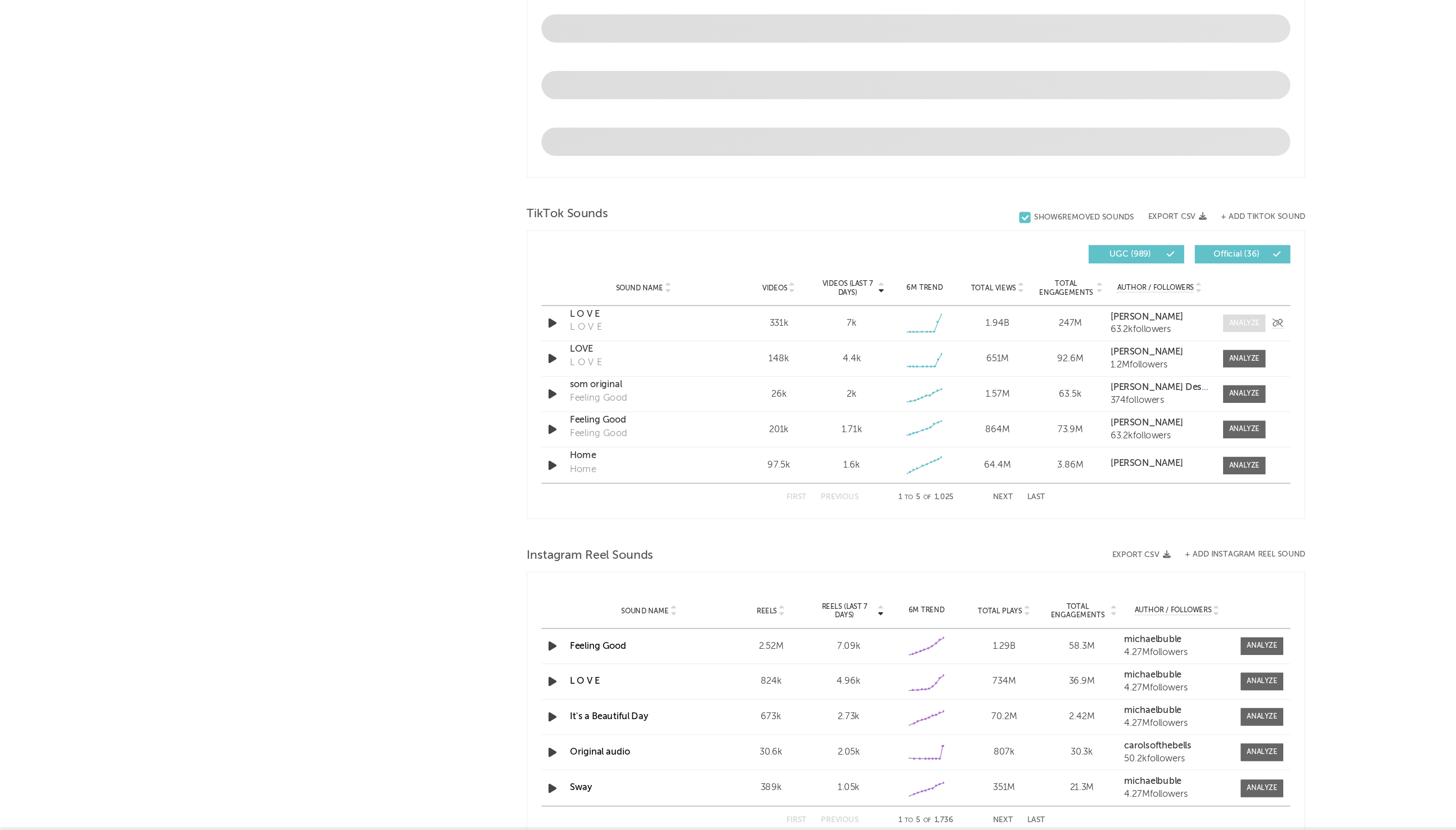
click at [990, 432] on span at bounding box center [989, 427] width 33 height 14
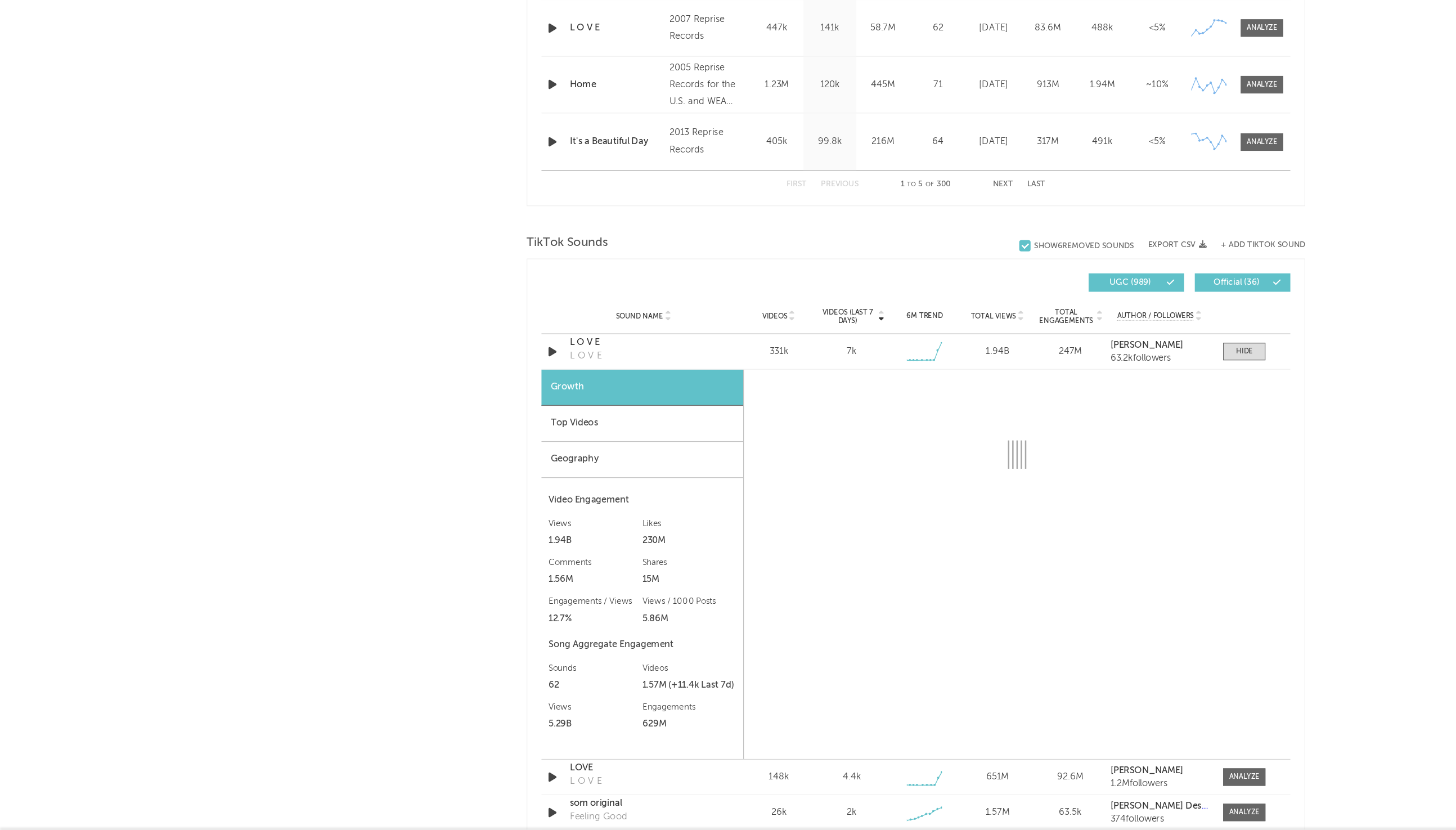
click at [527, 506] on div "Top Videos" at bounding box center [511, 507] width 160 height 28
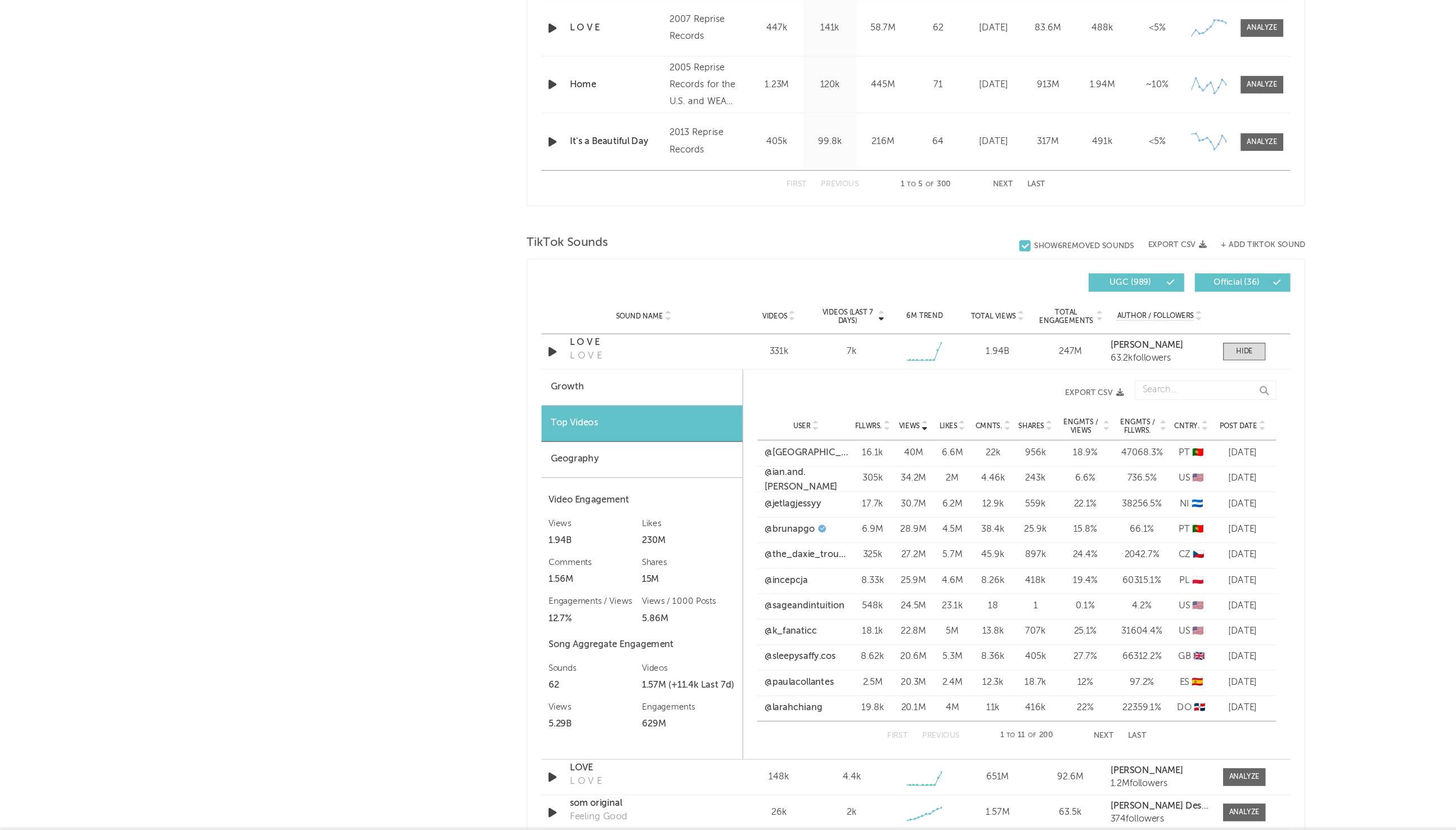
click at [984, 508] on span "Post Date" at bounding box center [985, 509] width 30 height 7
click at [646, 527] on link "@[DOMAIN_NAME]" at bounding box center [640, 530] width 66 height 11
click at [635, 526] on link "@[DOMAIN_NAME]" at bounding box center [640, 530] width 66 height 11
click at [1056, 496] on div "[PERSON_NAME] Tracking [GEOGRAPHIC_DATA] | Pop Edit Tracking Email Alerts Off B…" at bounding box center [728, 546] width 1456 height 2009
click at [626, 547] on link "@le_sserafim" at bounding box center [629, 550] width 44 height 11
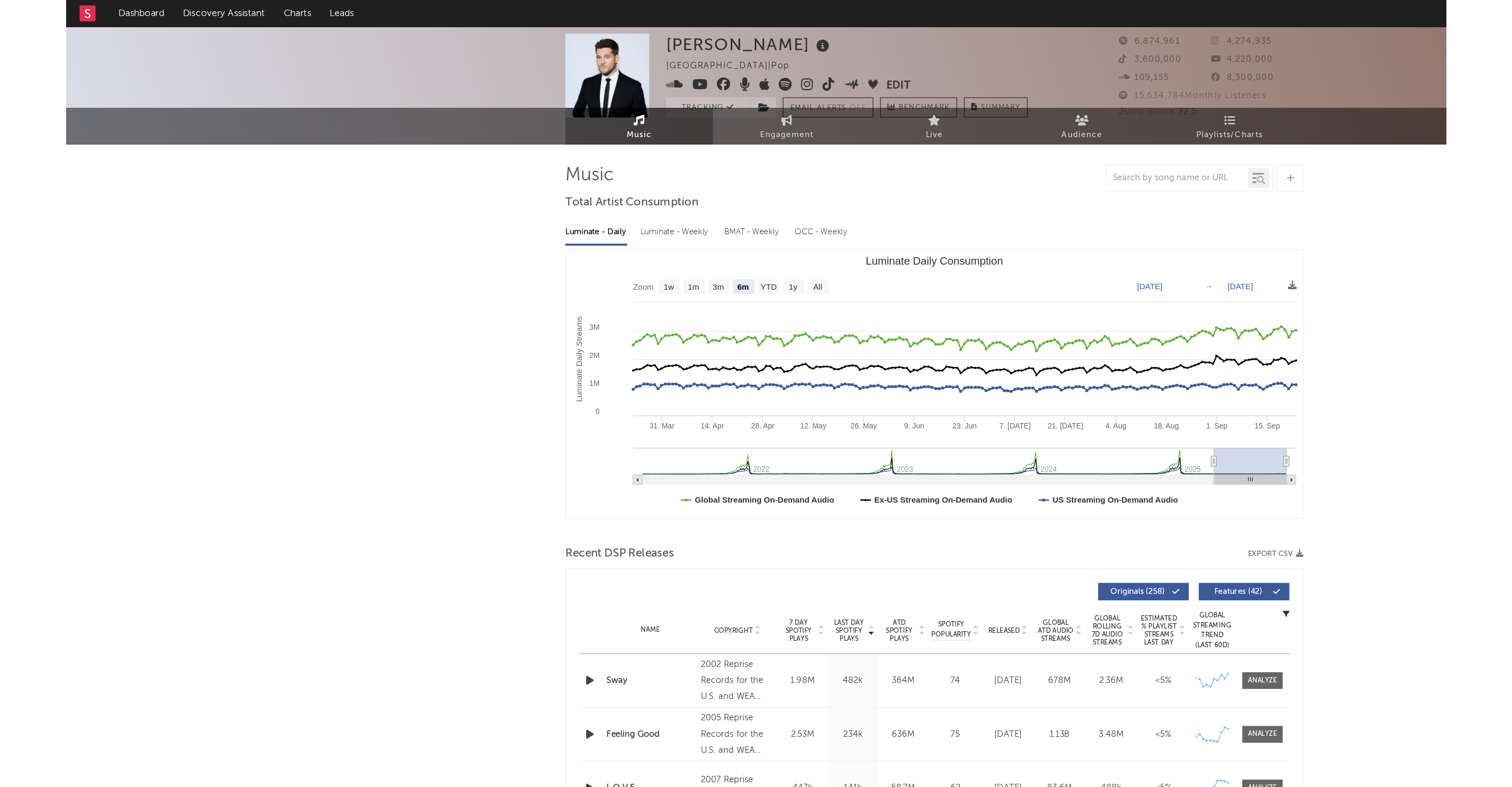
scroll to position [0, 0]
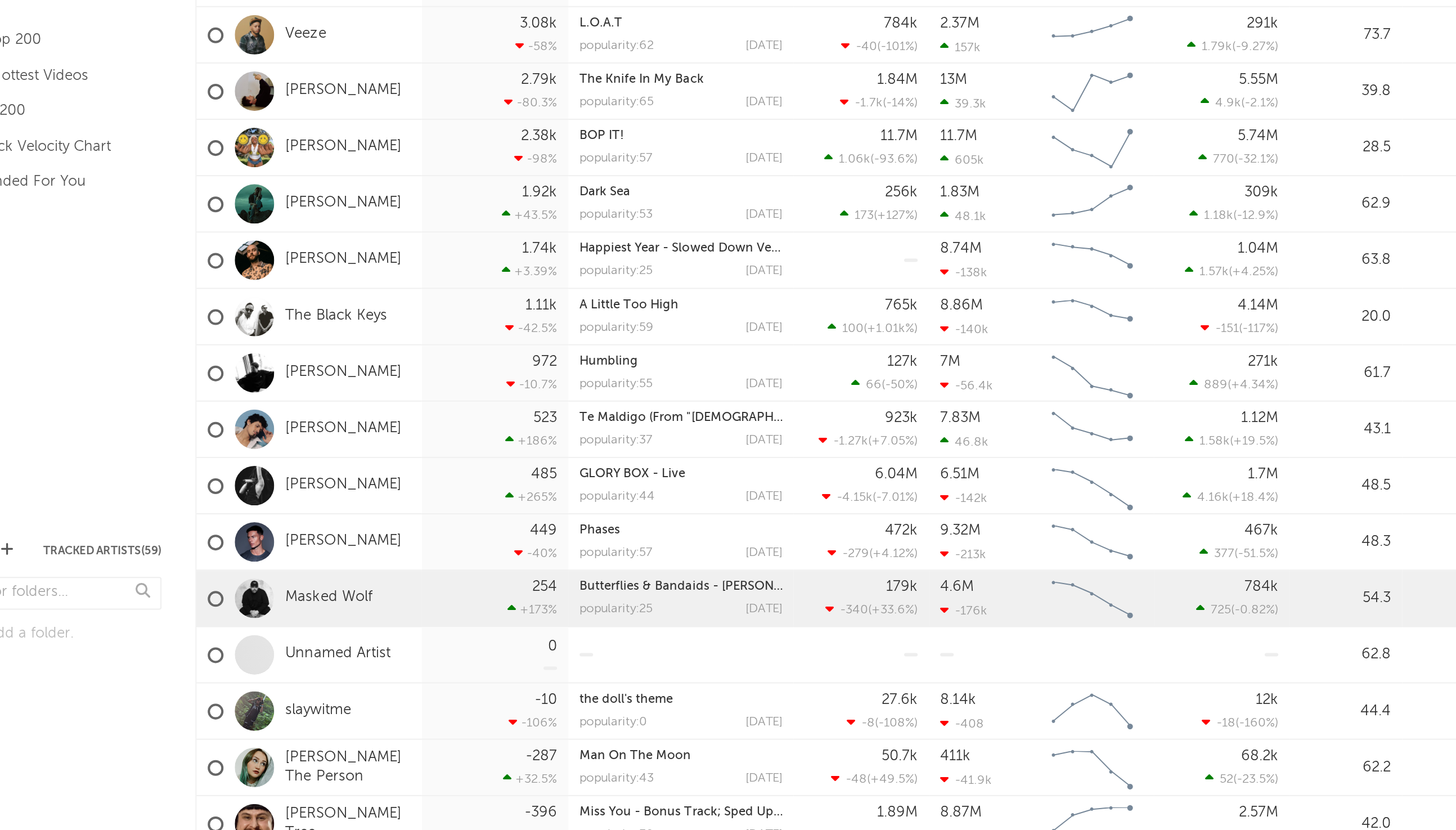
click at [265, 471] on div "254 +173 %" at bounding box center [301, 468] width 73 height 28
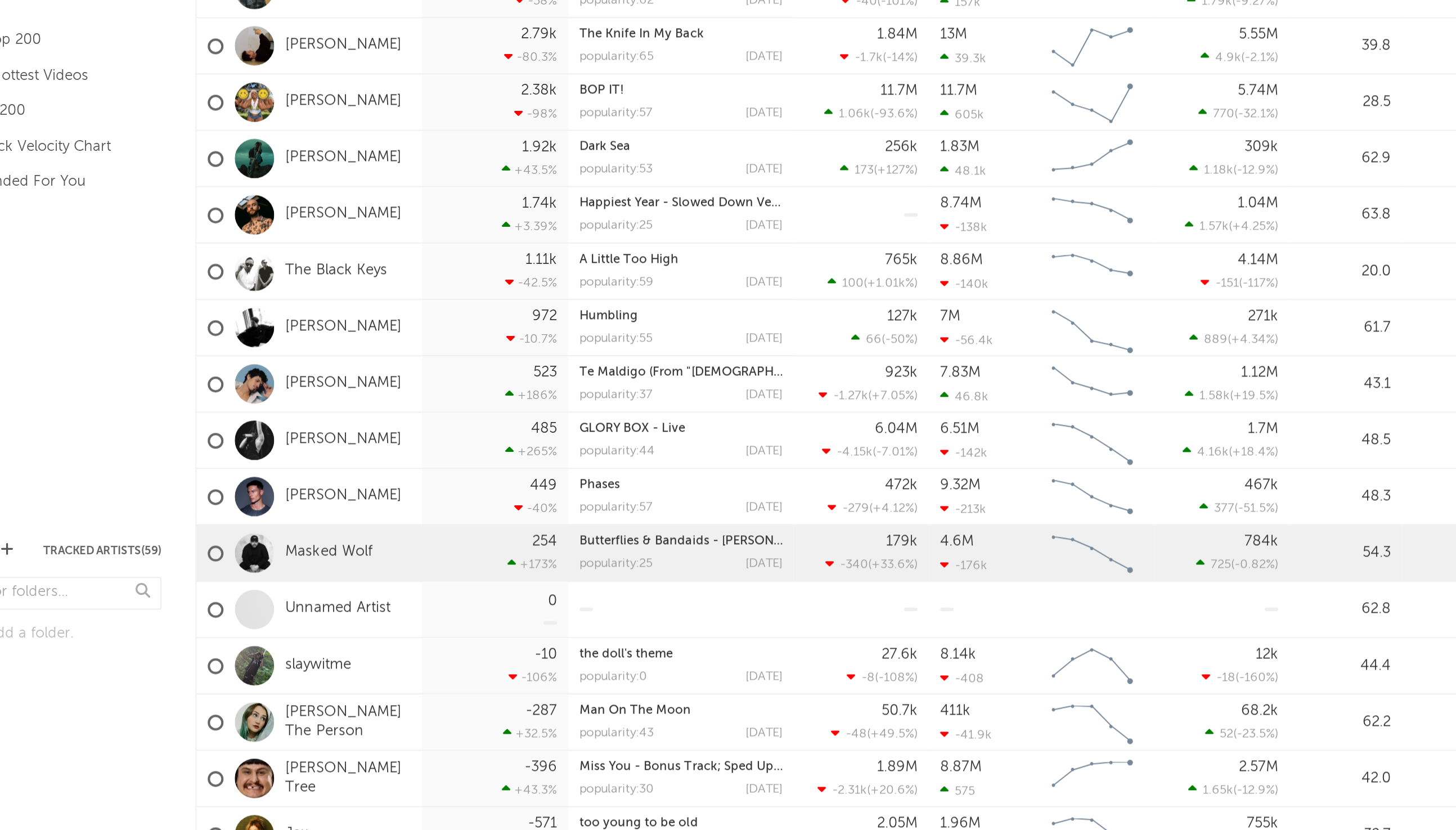
click at [131, 519] on div "Click to add a folder." at bounding box center [75, 487] width 118 height 66
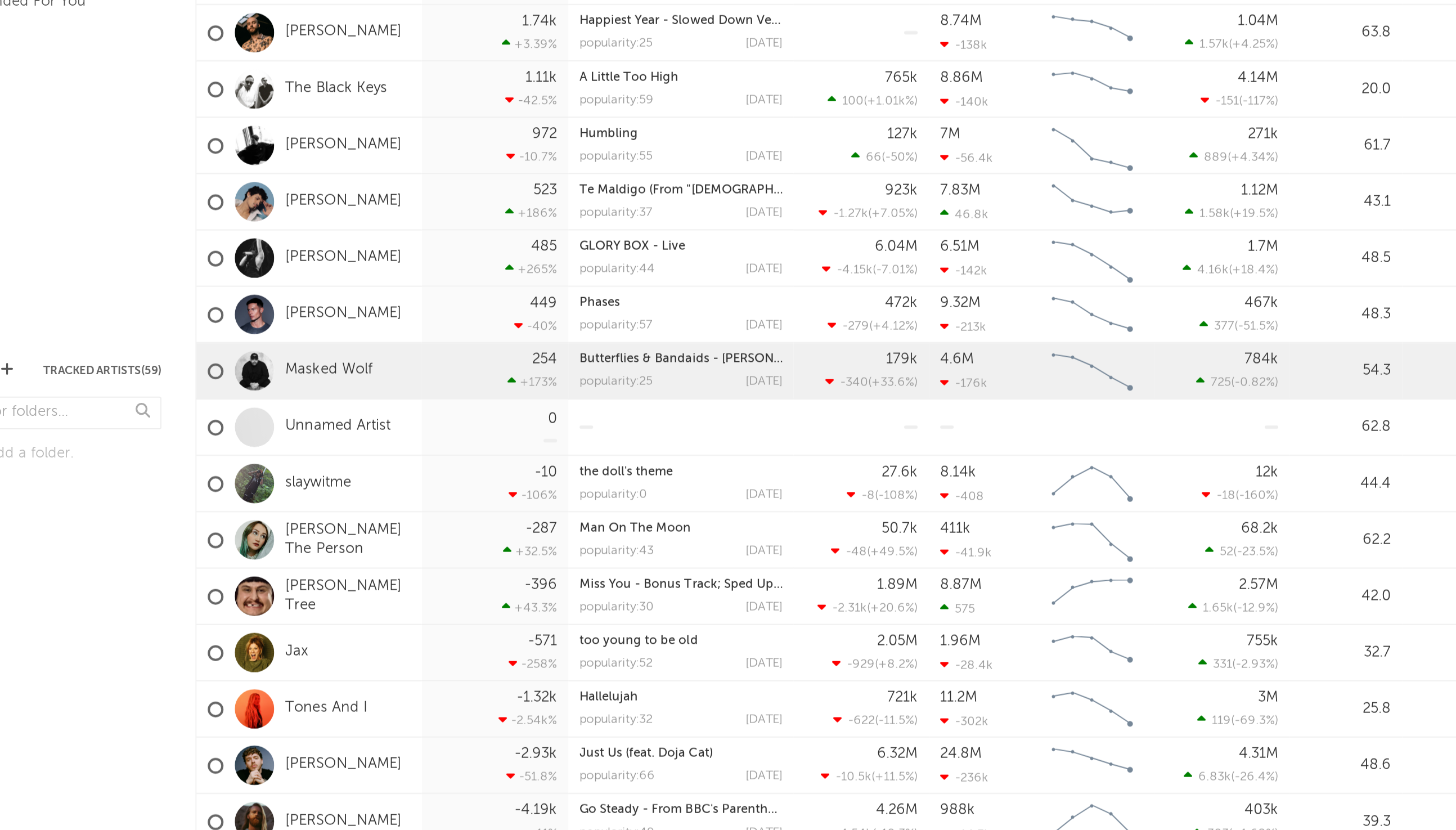
click at [118, 599] on div "Folders Tracked Artists ( 59 ) Click to add a folder." at bounding box center [76, 628] width 152 height 404
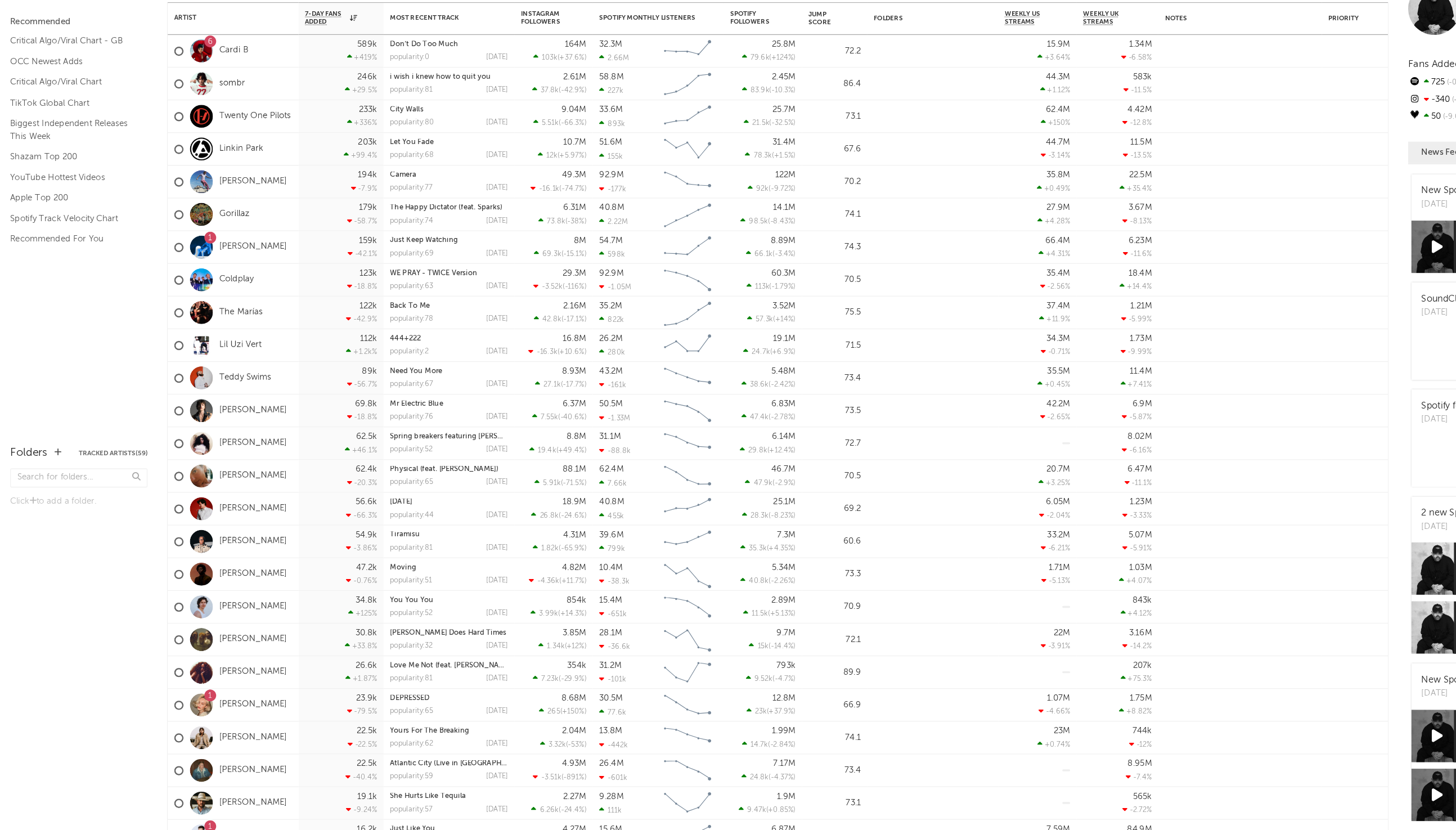
click at [135, 381] on div "My Discovery Checklist Recommended Critical Algo/Viral Chart - GB OCC Newest Ad…" at bounding box center [76, 224] width 152 height 404
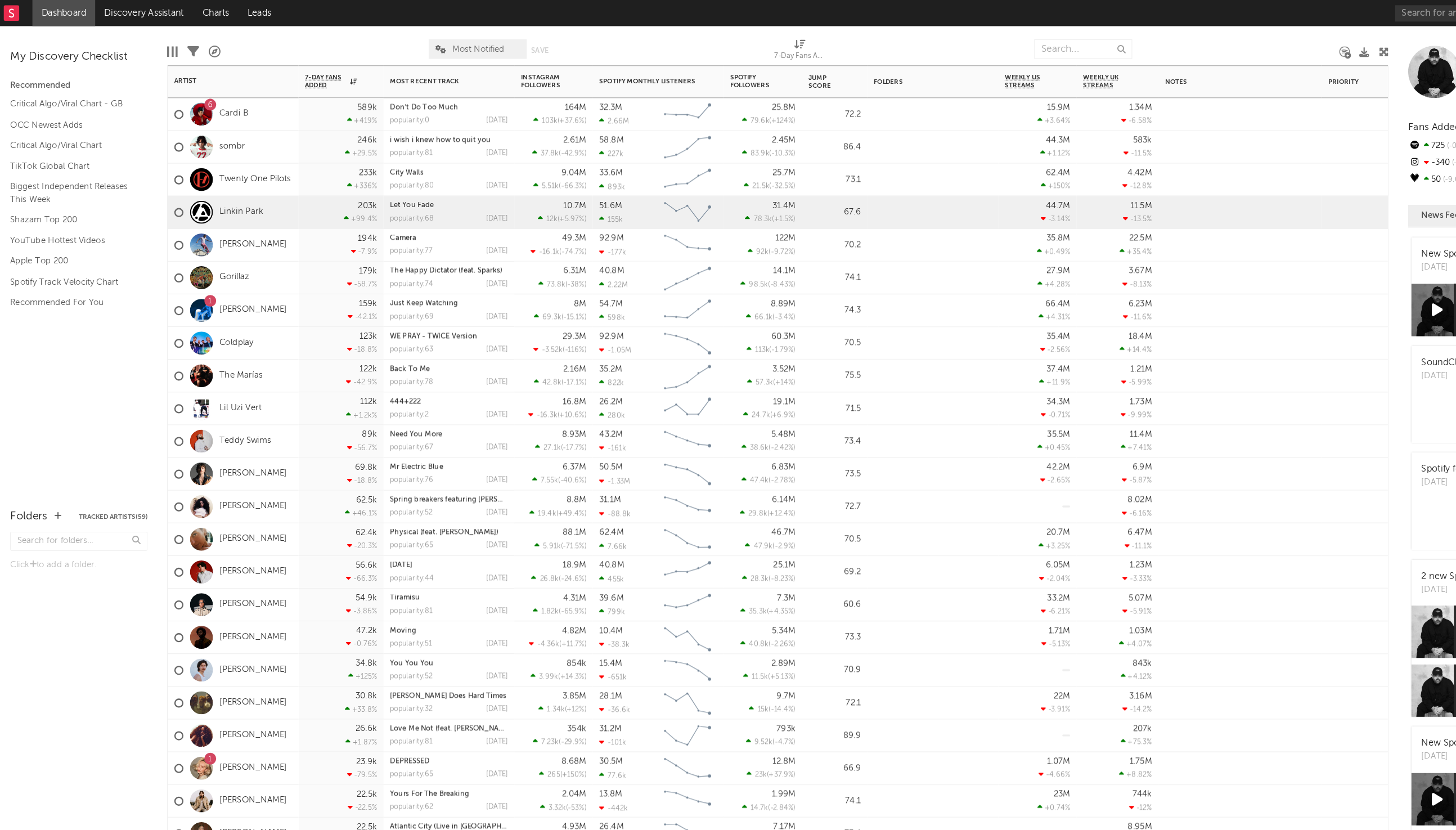
click at [271, 183] on div "203k +99.4 %" at bounding box center [302, 182] width 62 height 28
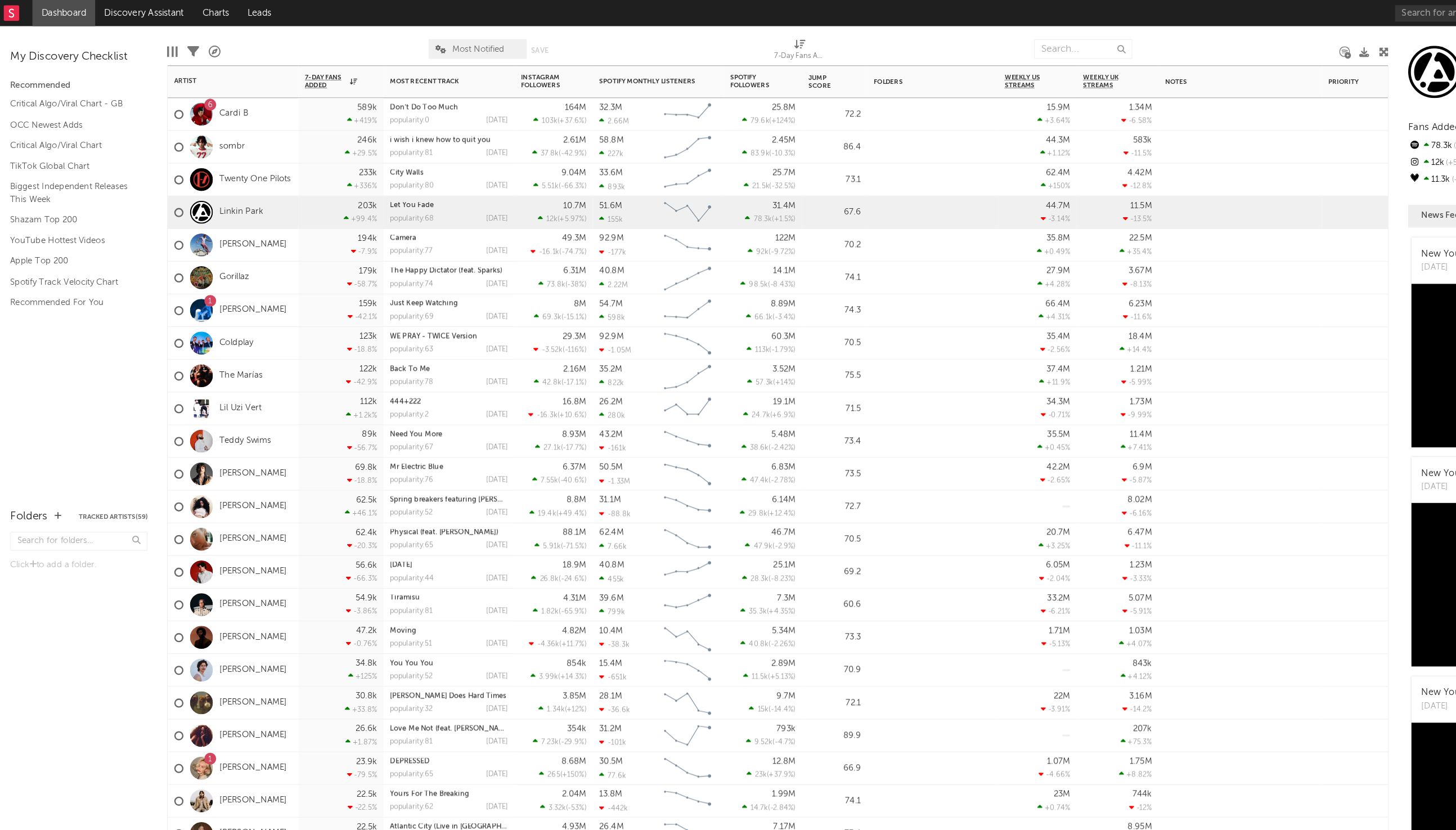
click at [241, 355] on div "Lil Uzi Vert" at bounding box center [208, 352] width 113 height 28
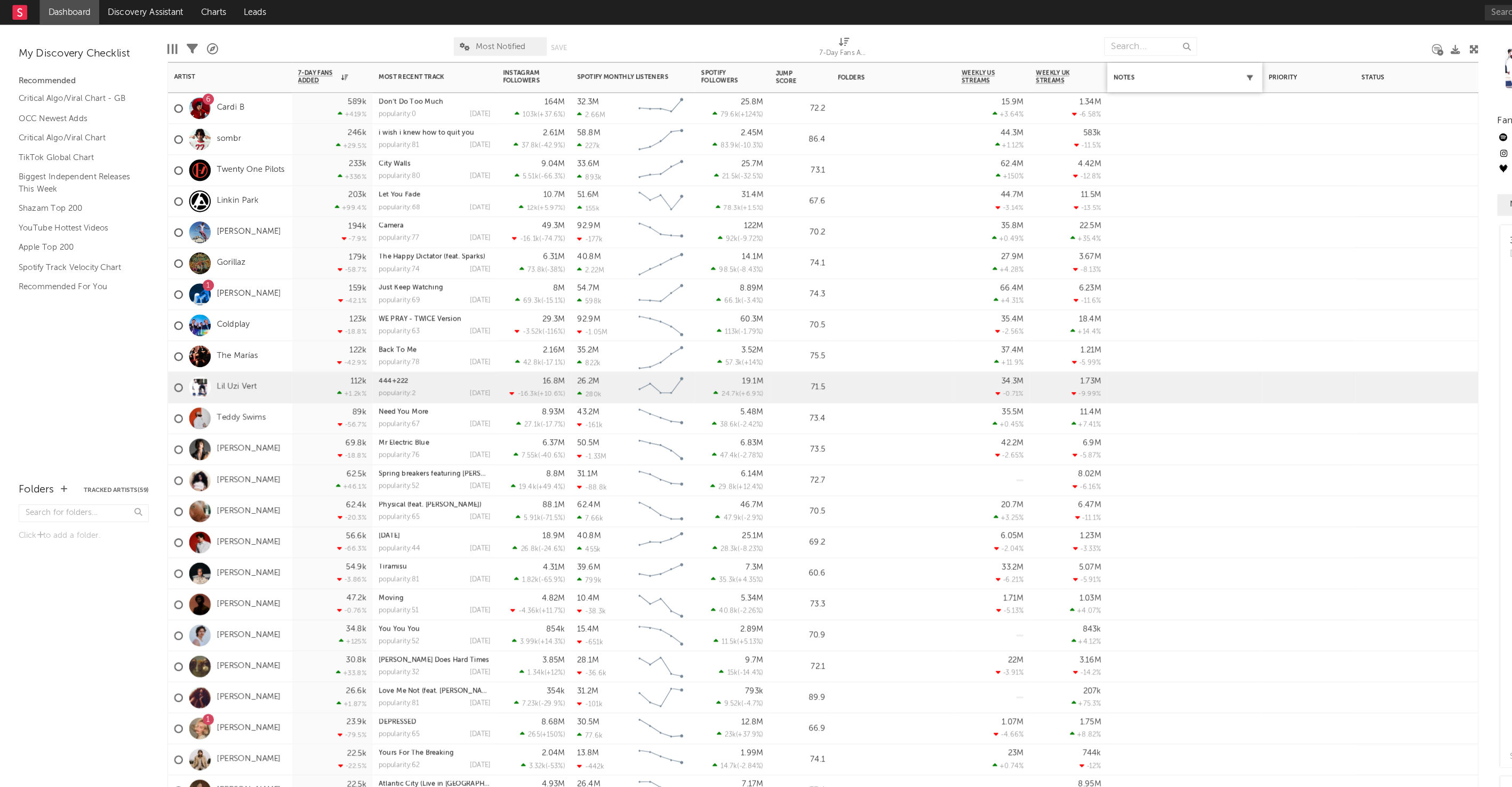
click at [1071, 64] on button "button" at bounding box center [1075, 66] width 10 height 10
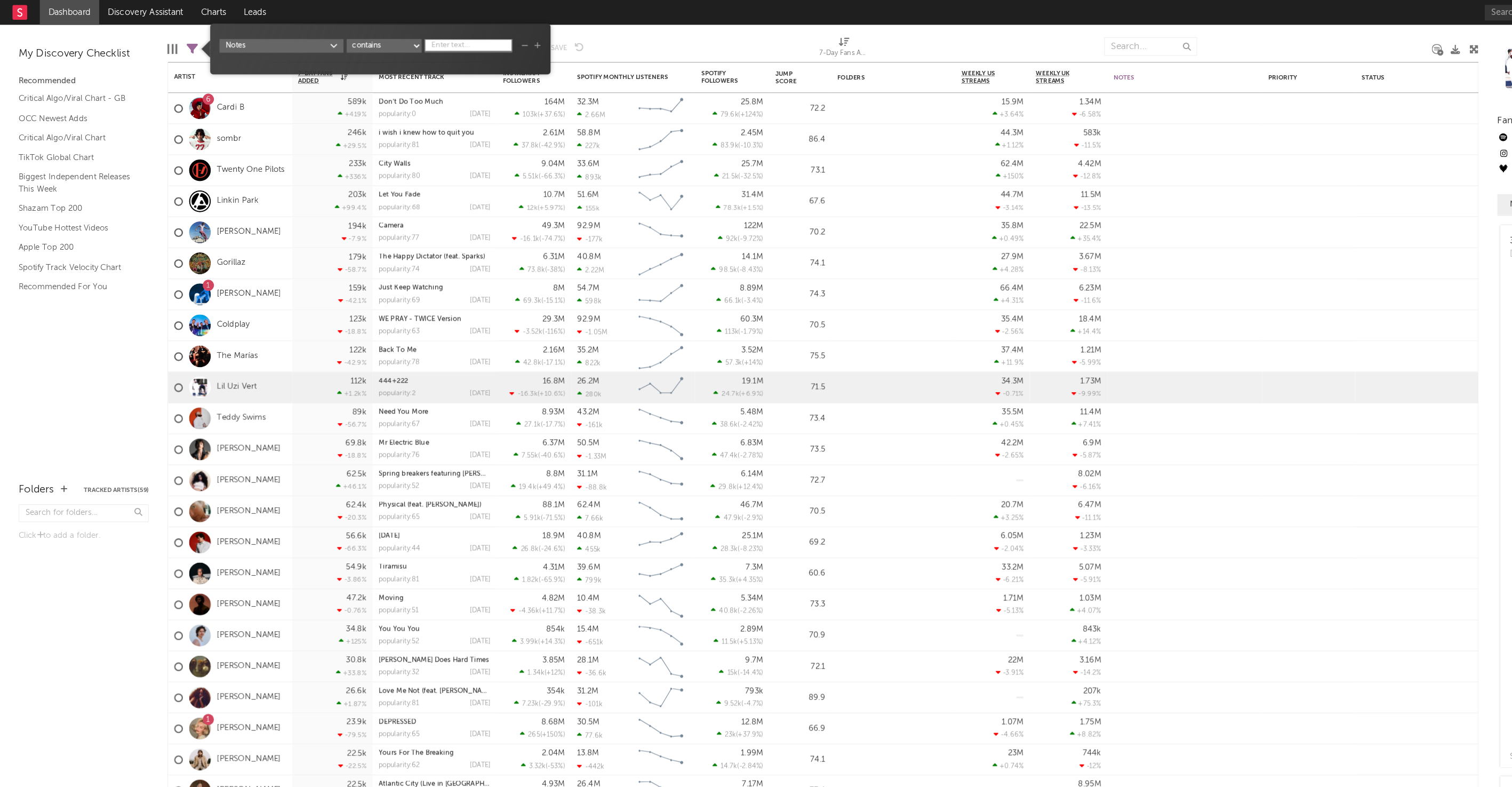
click at [456, 40] on div "Notes contains starts with does not contain contains any" at bounding box center [326, 39] width 277 height 12
click at [454, 38] on icon "button" at bounding box center [451, 40] width 6 height 6
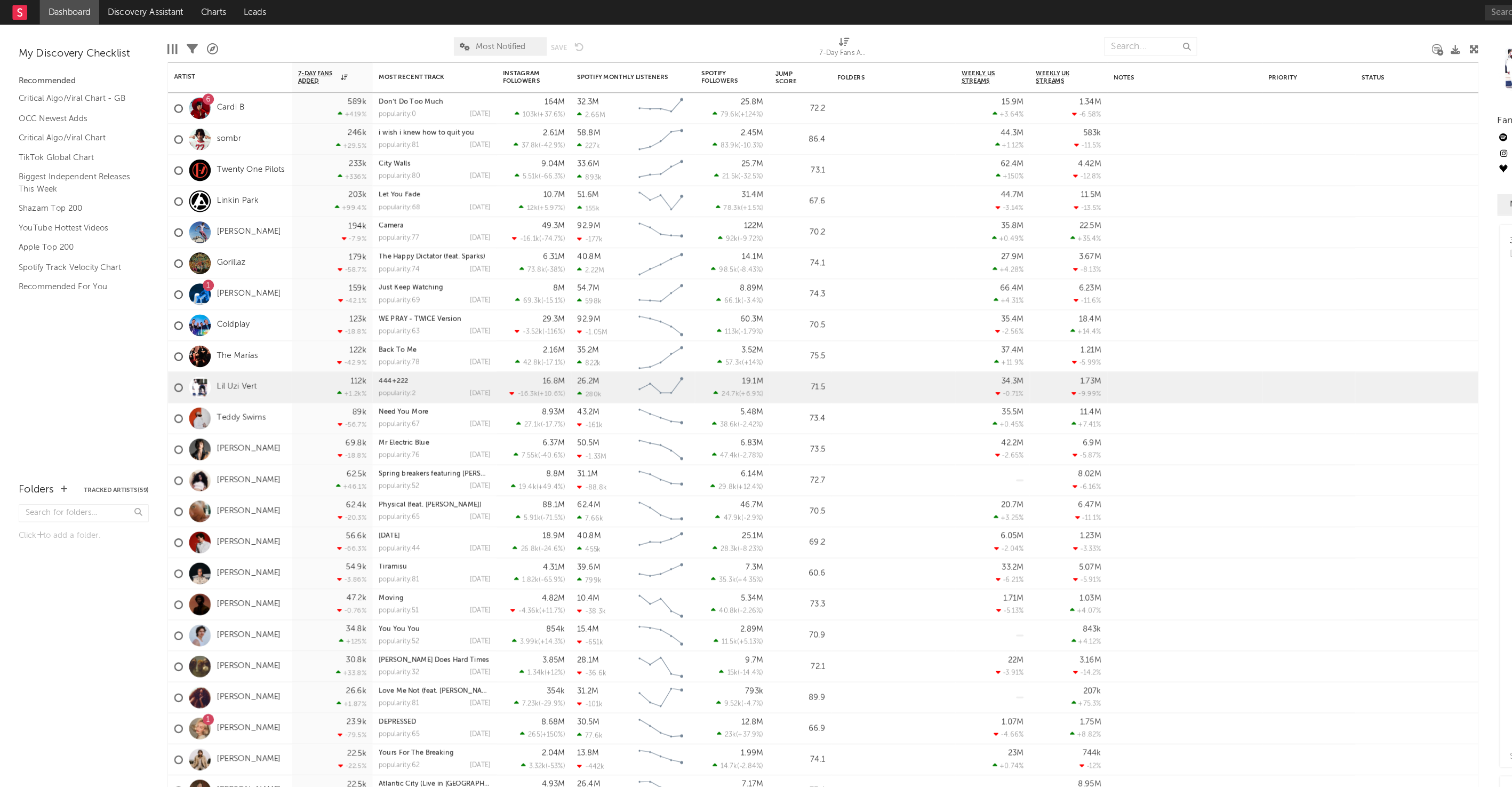
click at [1076, 30] on div at bounding box center [1132, 40] width 187 height 27
click at [436, 40] on span "Most Notified" at bounding box center [431, 40] width 43 height 7
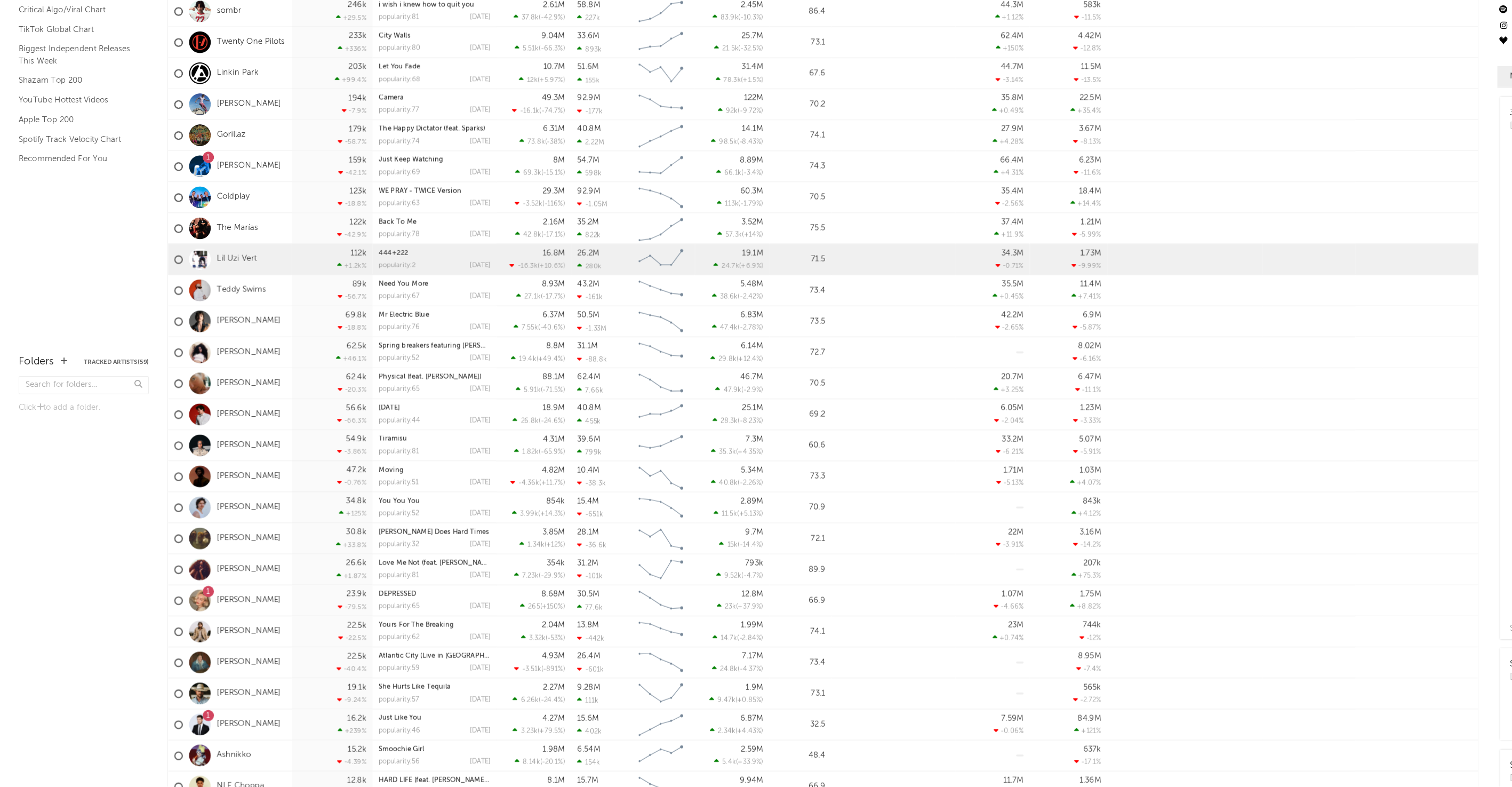
click at [82, 298] on div "My Discovery Checklist Recommended Critical Algo/Viral Chart - GB OCC Newest Ad…" at bounding box center [72, 212] width 144 height 383
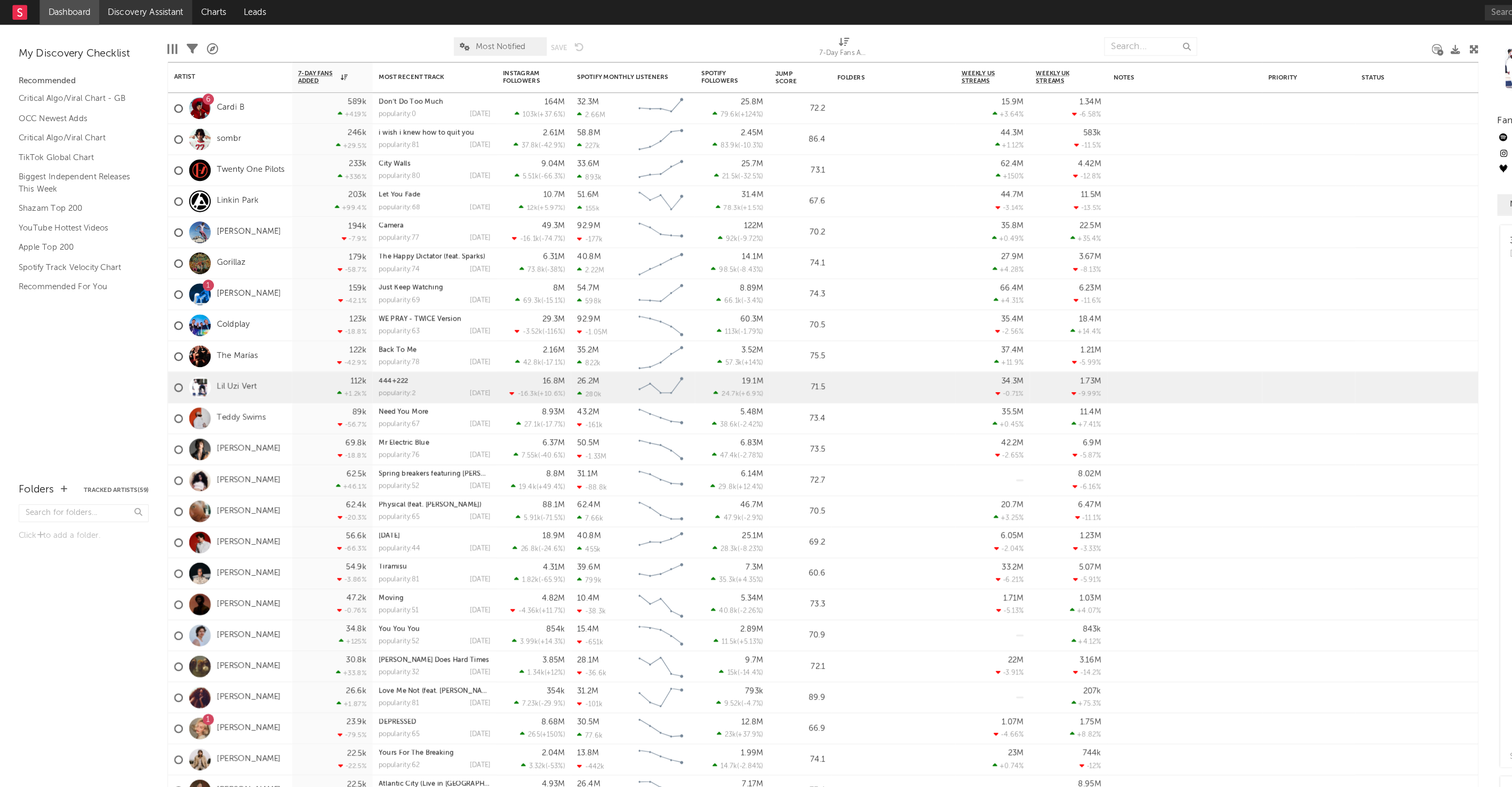
click at [110, 7] on link "Discovery Assistant" at bounding box center [125, 10] width 80 height 21
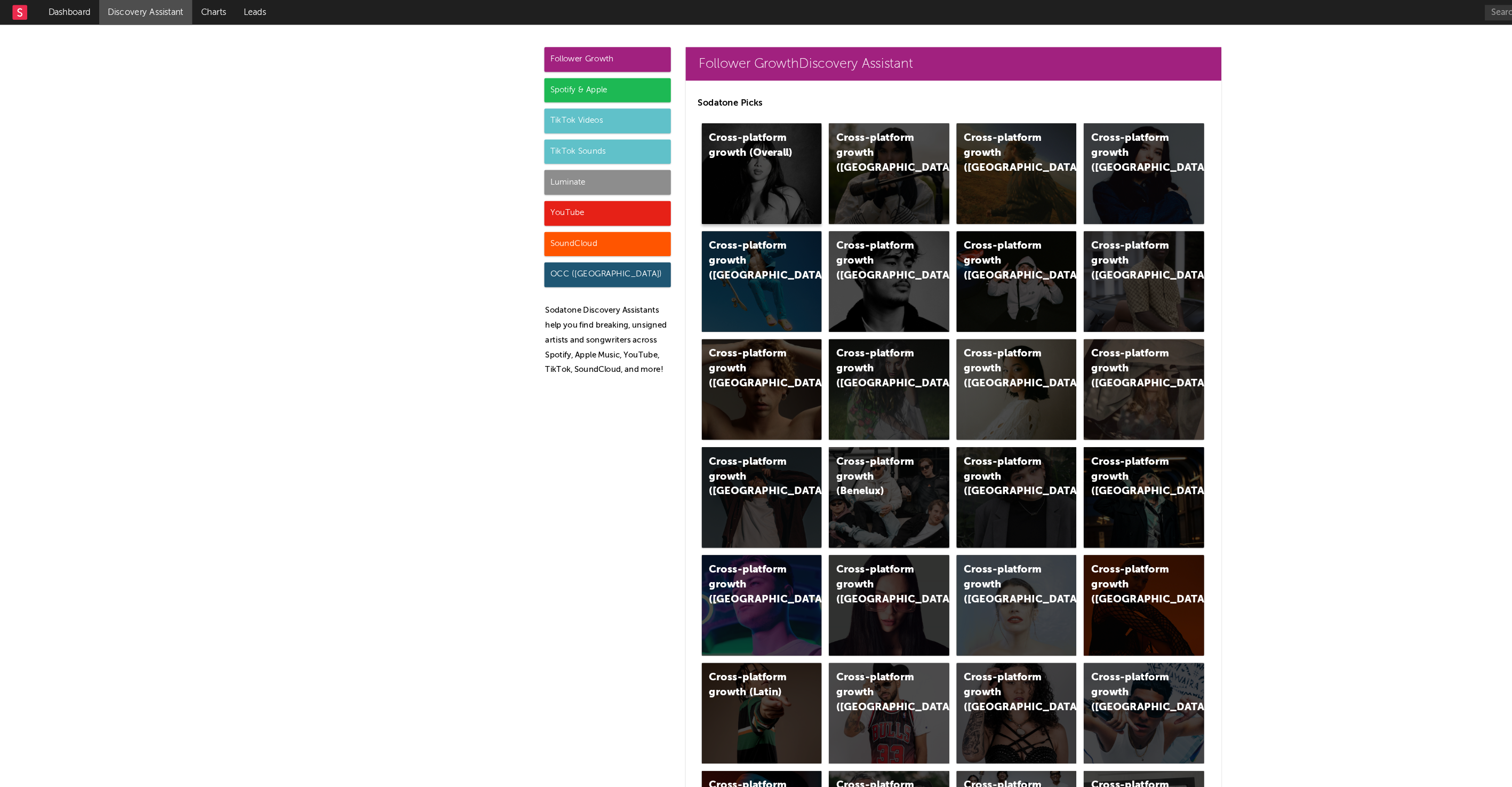
click at [665, 143] on div "Cross-platform growth (Overall)" at bounding box center [655, 149] width 104 height 86
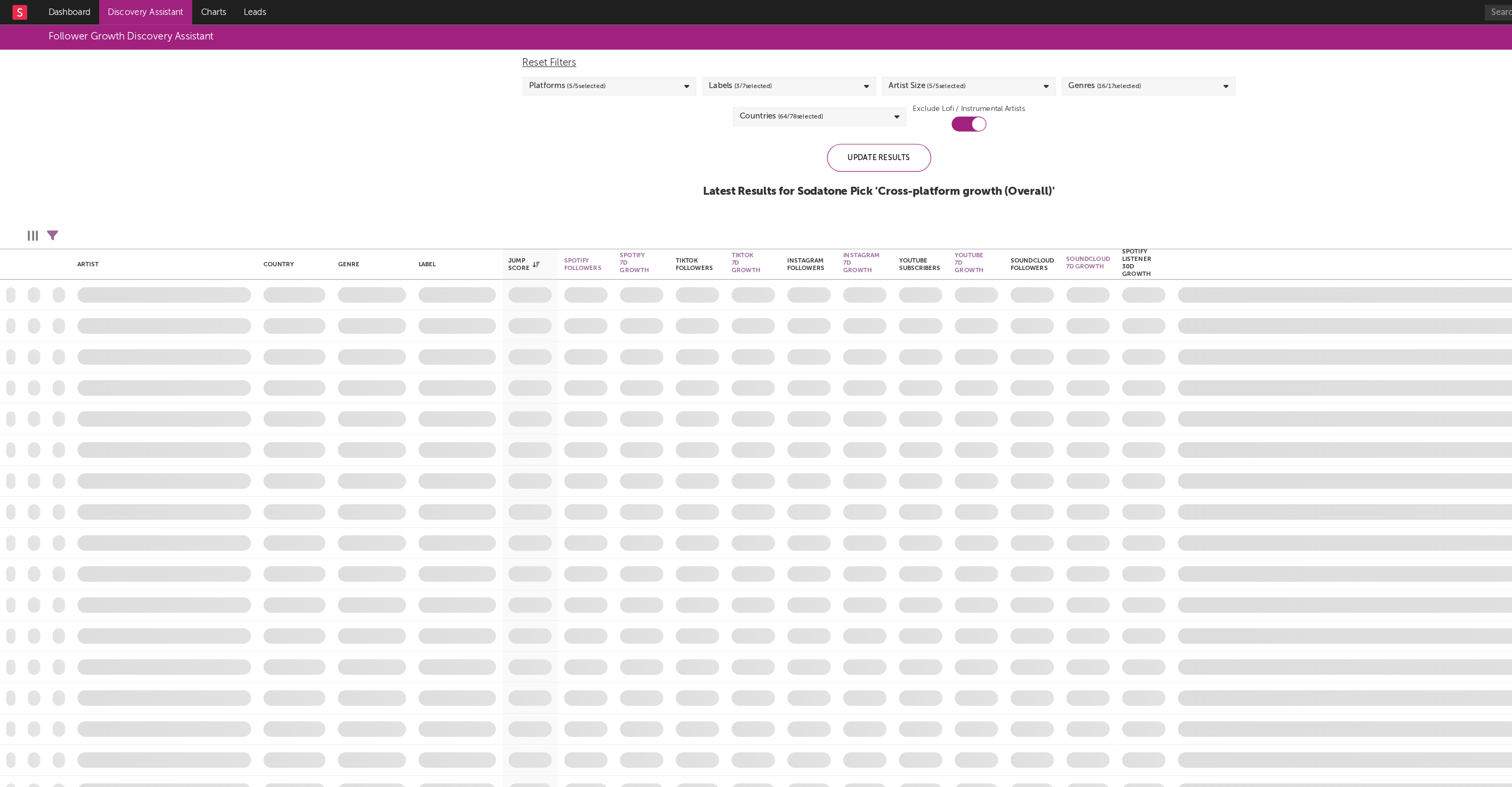
checkbox input "true"
click at [717, 71] on div "Labels ( 3 / 7 selected)" at bounding box center [678, 74] width 149 height 16
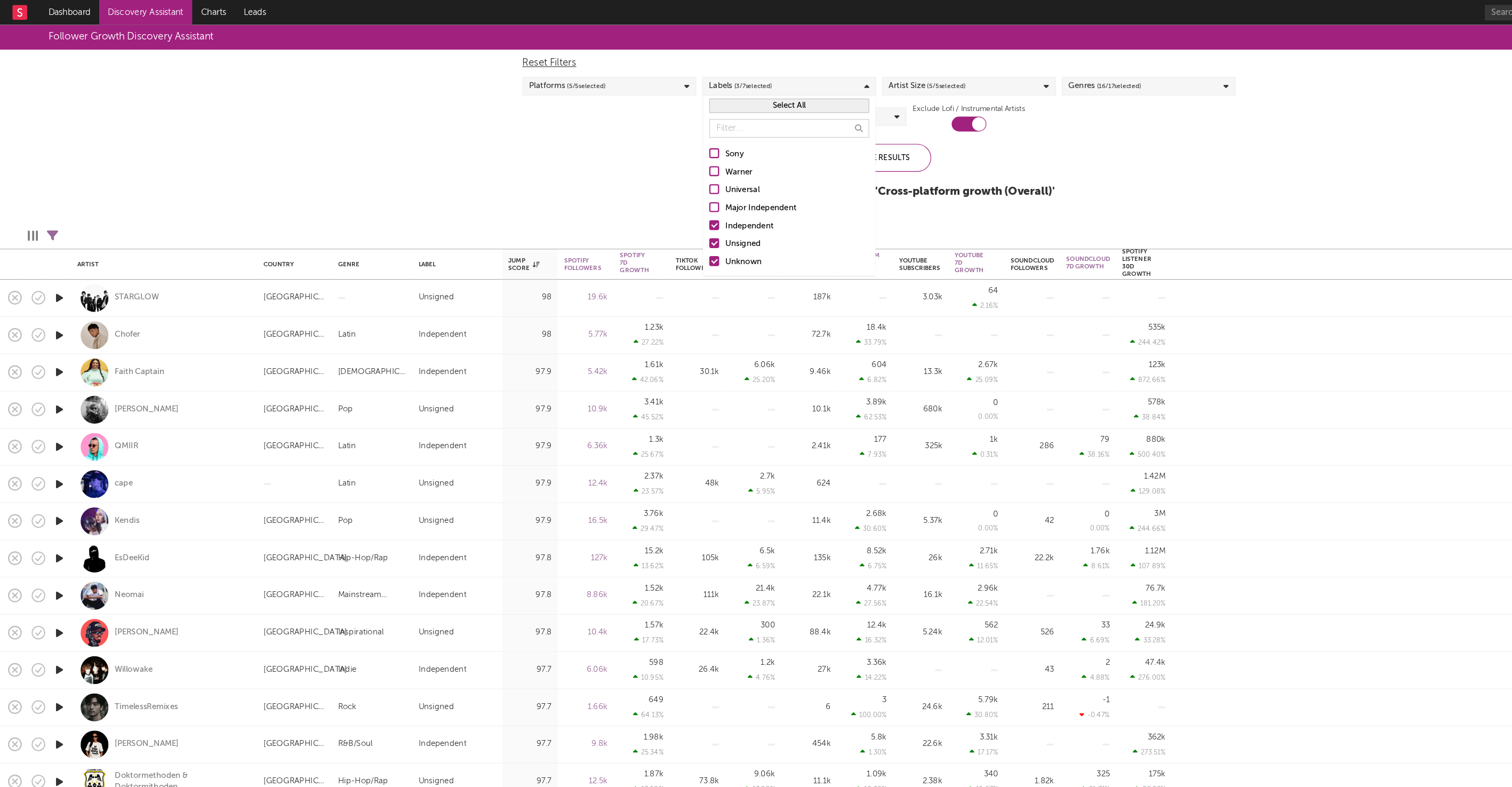
click at [617, 193] on div at bounding box center [614, 193] width 9 height 9
click at [610, 193] on input "Independent" at bounding box center [610, 195] width 0 height 13
click at [614, 213] on div at bounding box center [614, 208] width 9 height 9
click at [610, 213] on input "Unsigned" at bounding box center [610, 210] width 0 height 13
click at [613, 223] on div at bounding box center [614, 224] width 9 height 9
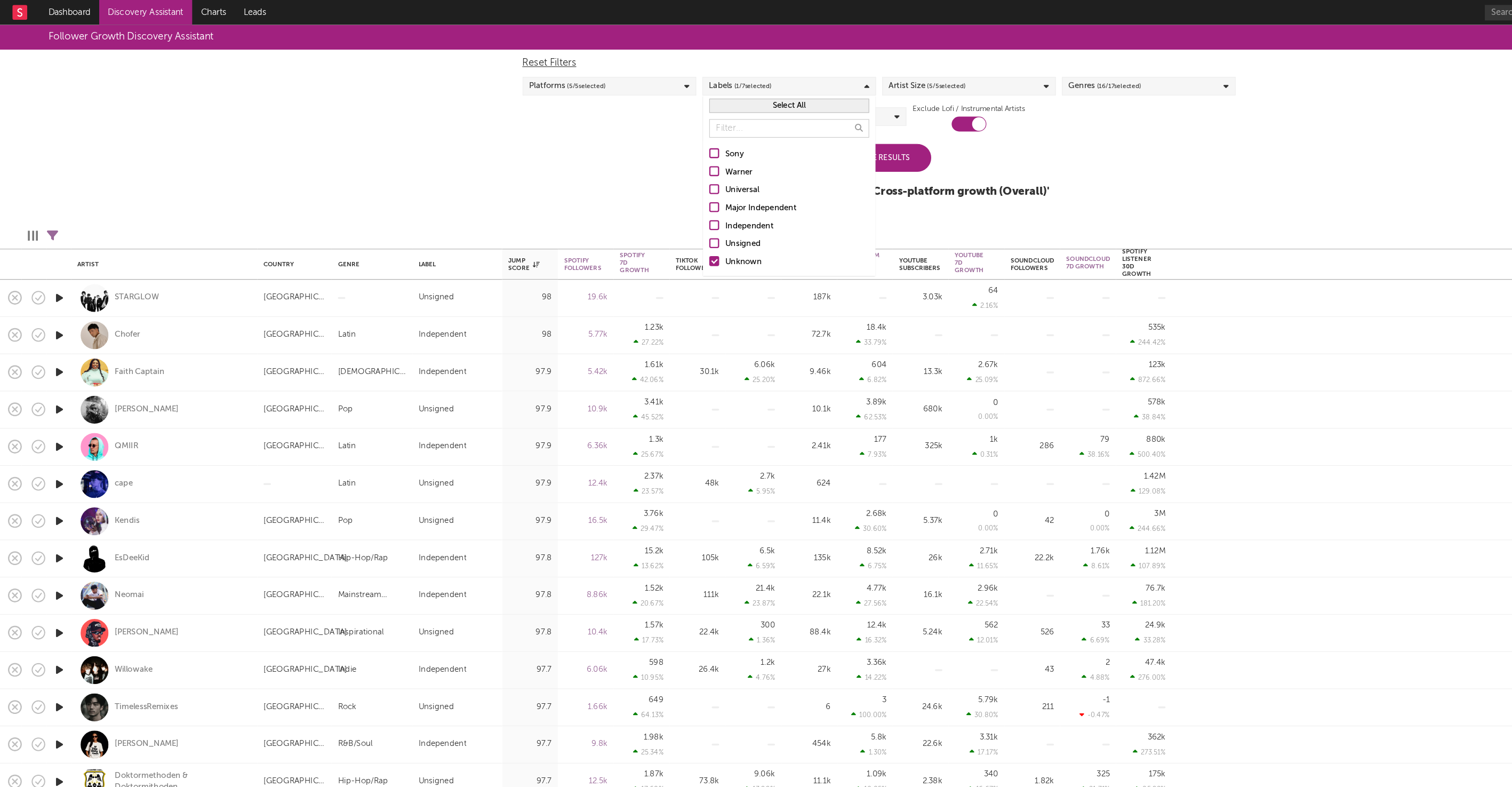
click at [610, 223] on input "Unknown" at bounding box center [610, 226] width 0 height 13
click at [616, 147] on div at bounding box center [614, 147] width 9 height 9
click at [610, 147] on input "Warner" at bounding box center [610, 148] width 0 height 13
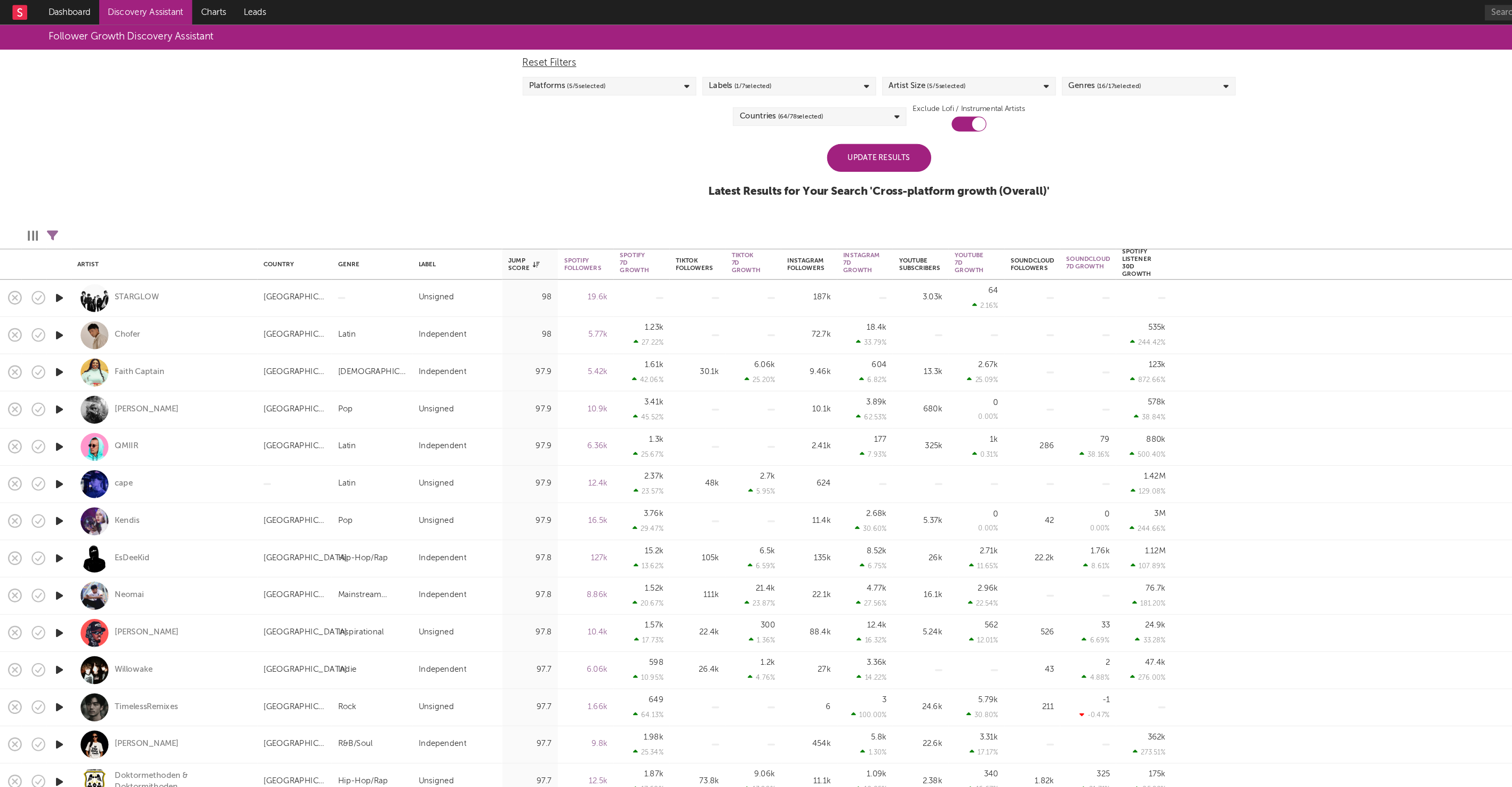
click at [857, 143] on div "Update Results Latest Results for Your Search ' Cross-platform growth (Overall)…" at bounding box center [756, 152] width 293 height 58
click at [771, 143] on div "Update Results" at bounding box center [756, 136] width 90 height 24
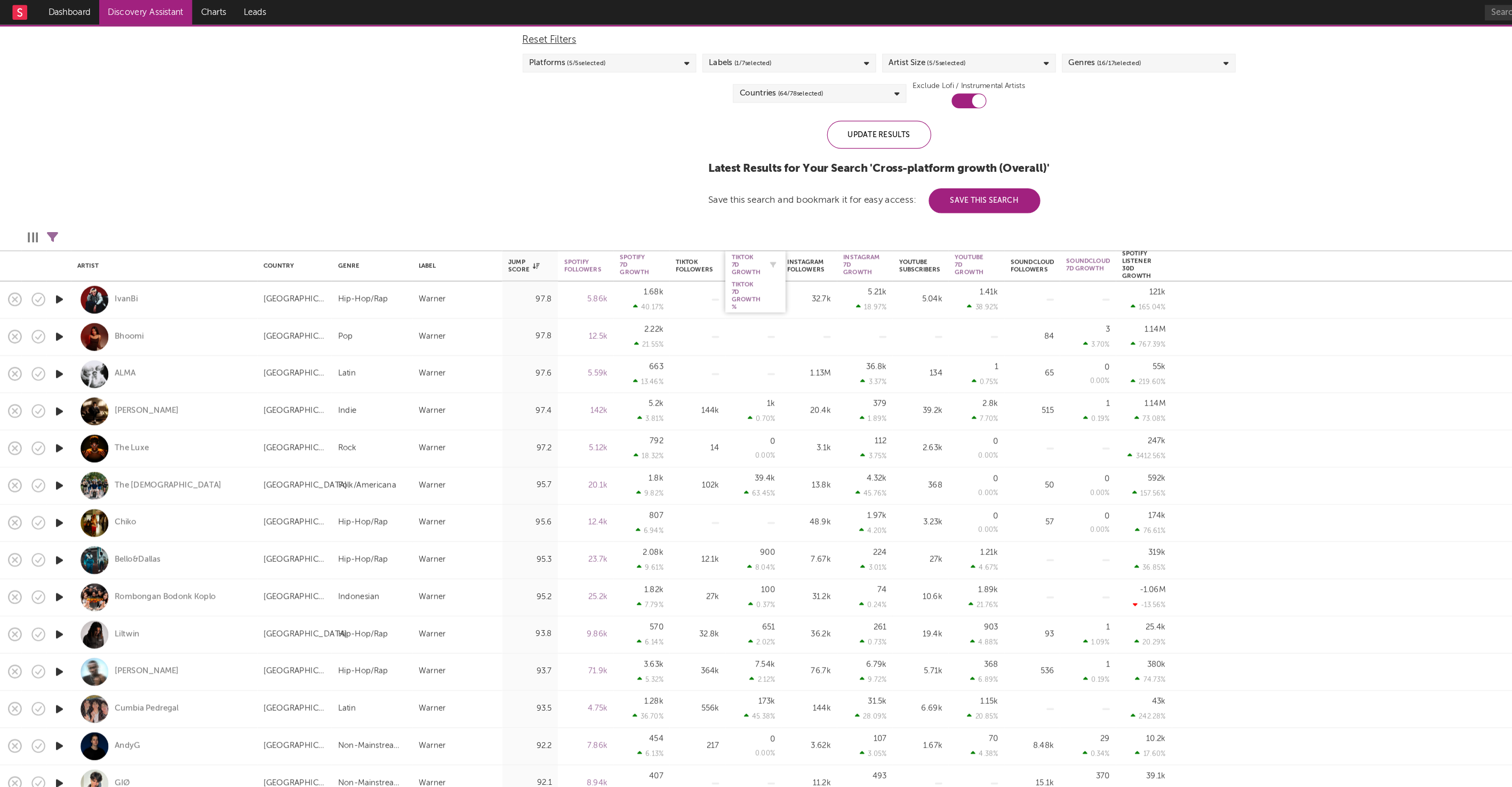
click at [643, 227] on div "Tiktok 7D Growth" at bounding box center [642, 227] width 25 height 19
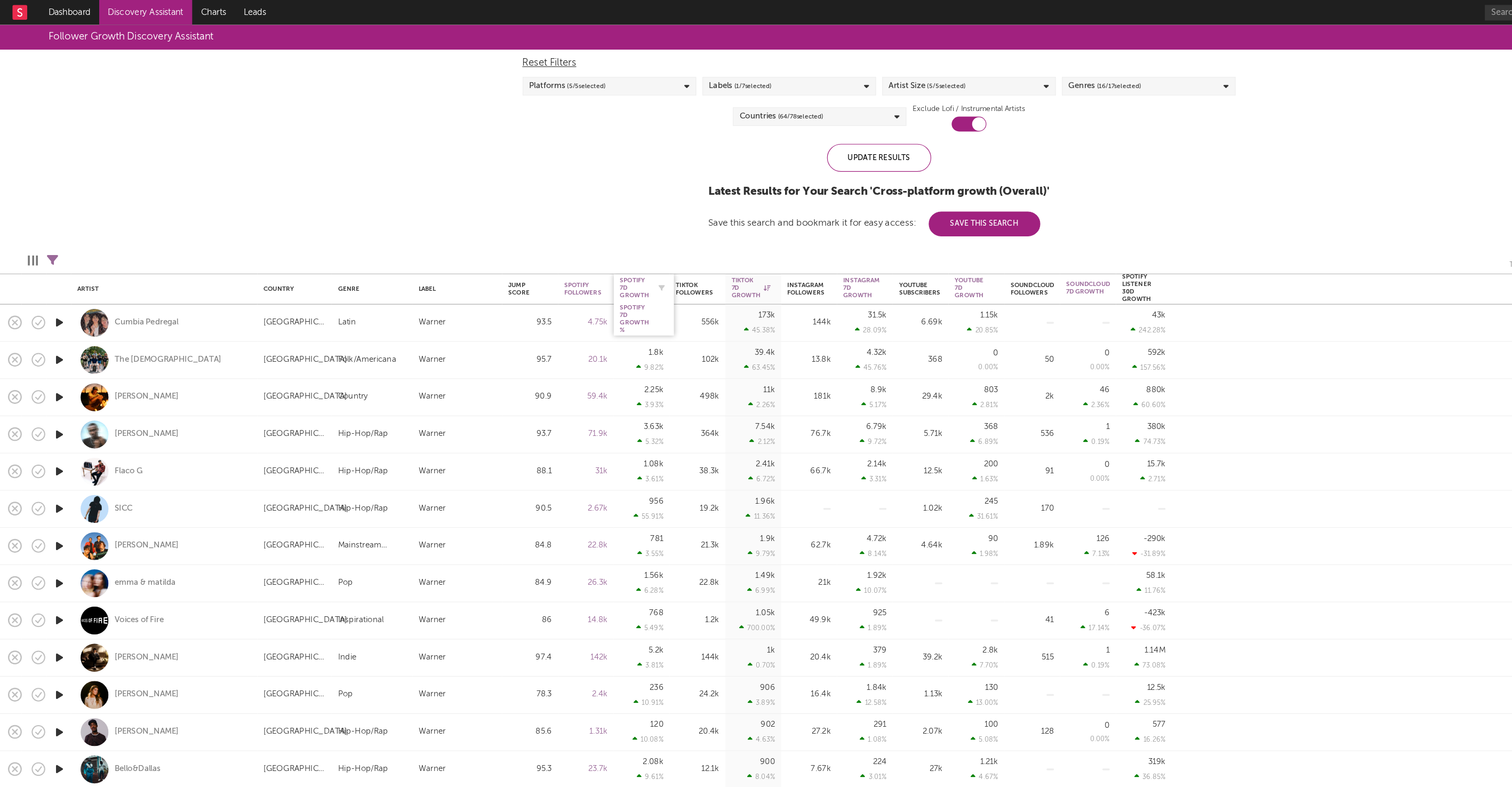
click at [547, 243] on div "Spotify 7D Growth" at bounding box center [546, 247] width 25 height 19
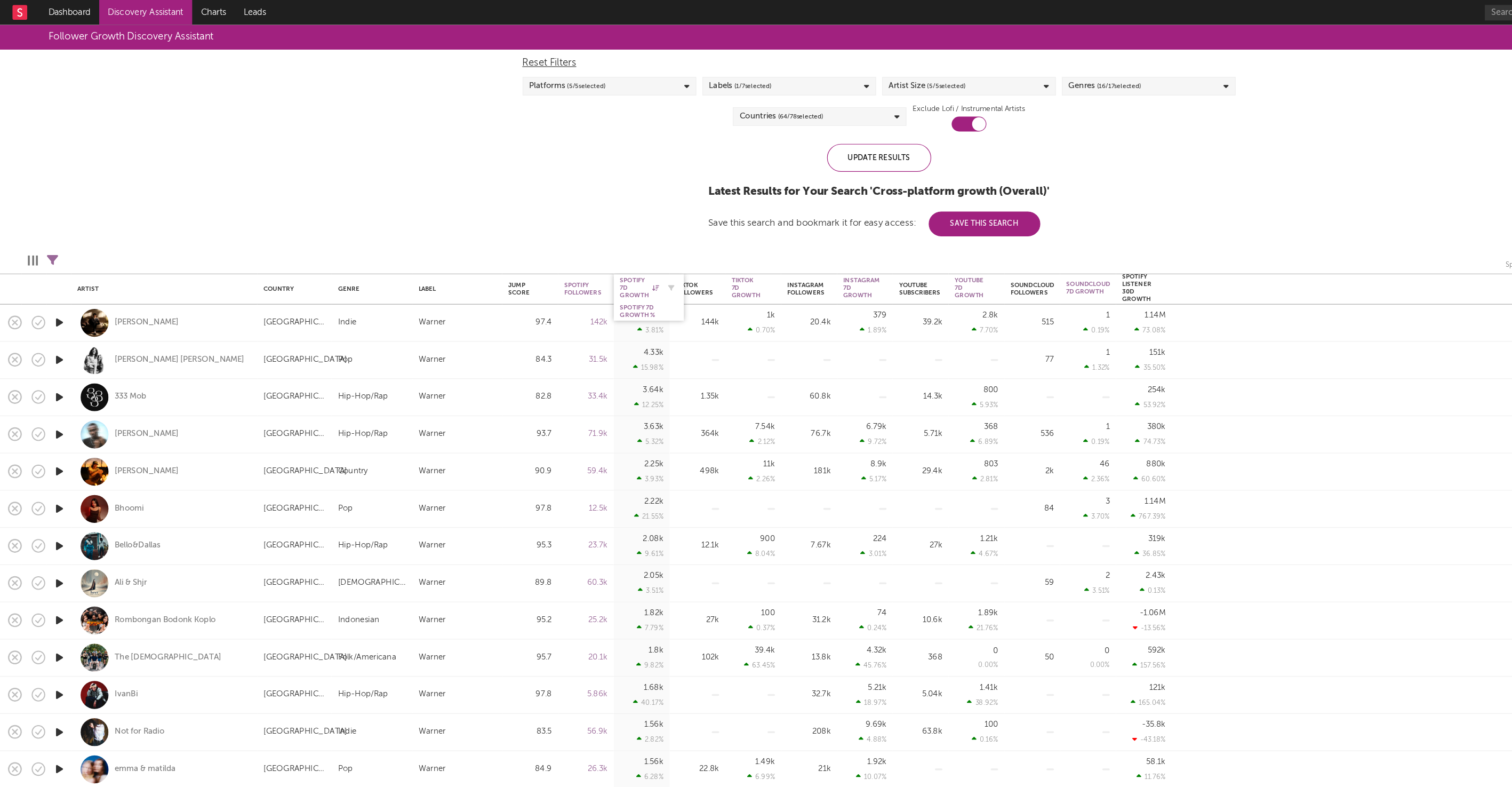
click at [547, 246] on div "Spotify 7D Growth" at bounding box center [550, 247] width 33 height 19
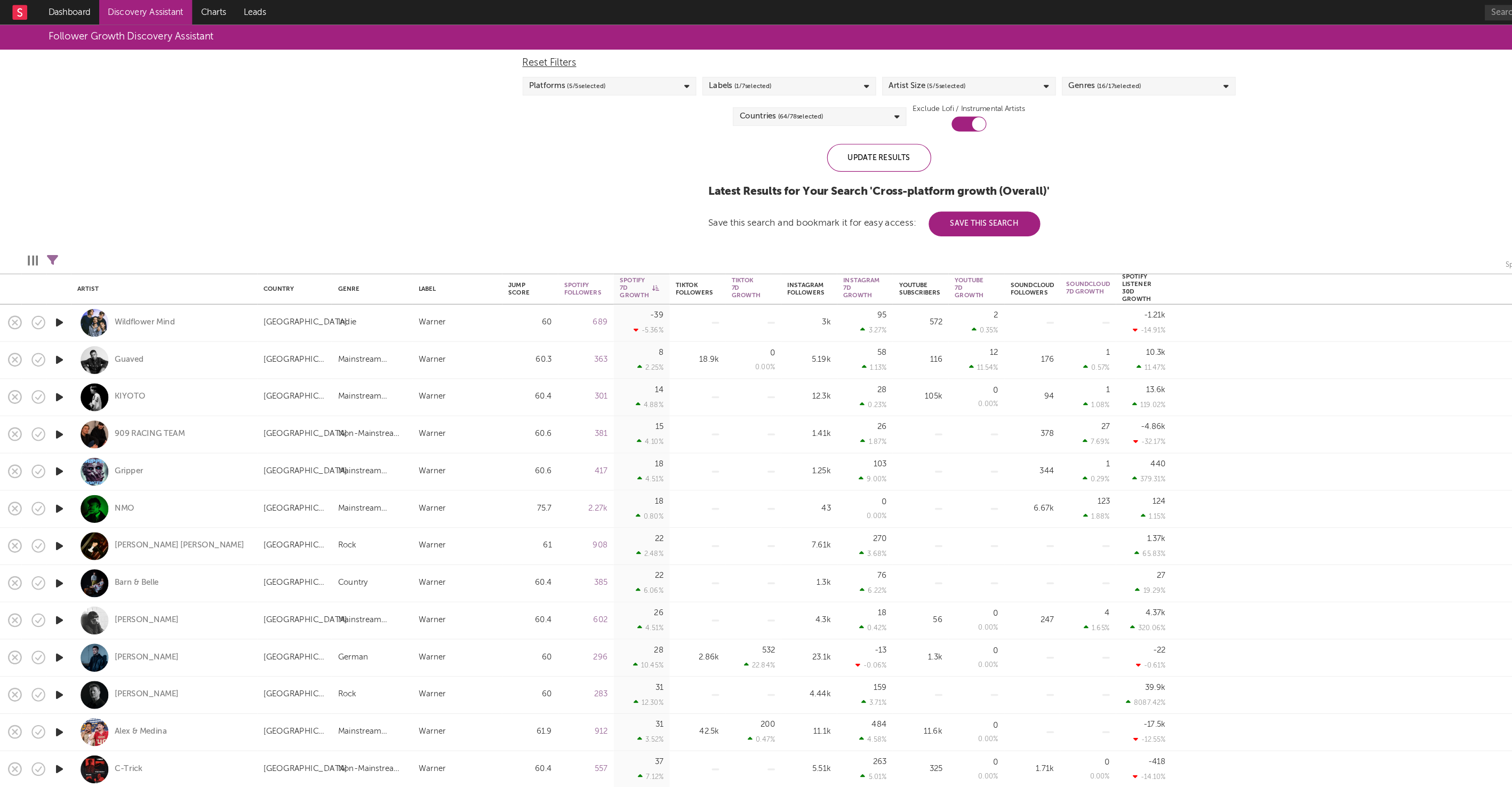
click at [436, 205] on div "Edit Columns Filters ( 11 filters active) Spotify 7D Growth (Spotify 7D Growth)" at bounding box center [756, 219] width 1513 height 32
click at [1001, 113] on div "Follower Growth Discovery Assistant Blocklist ( 0 ) Saved Searches ( 0 ) Reset …" at bounding box center [756, 112] width 1512 height 181
click at [769, 134] on div "Update Results" at bounding box center [756, 136] width 90 height 24
click at [981, 243] on div "Spotify Listener 30D Growth" at bounding box center [978, 247] width 25 height 25
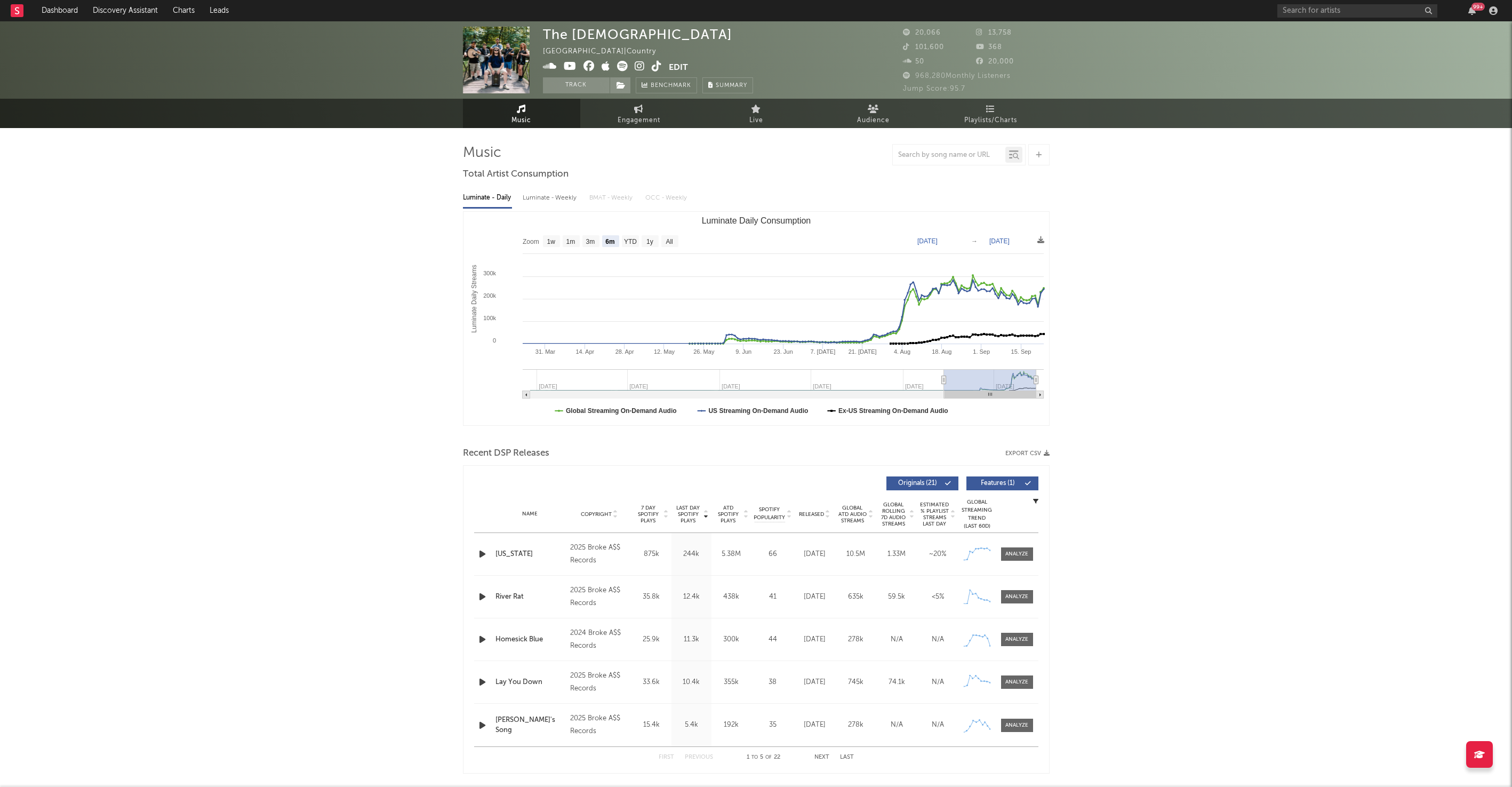
select select "6m"
